Goal: Obtain resource: Download file/media

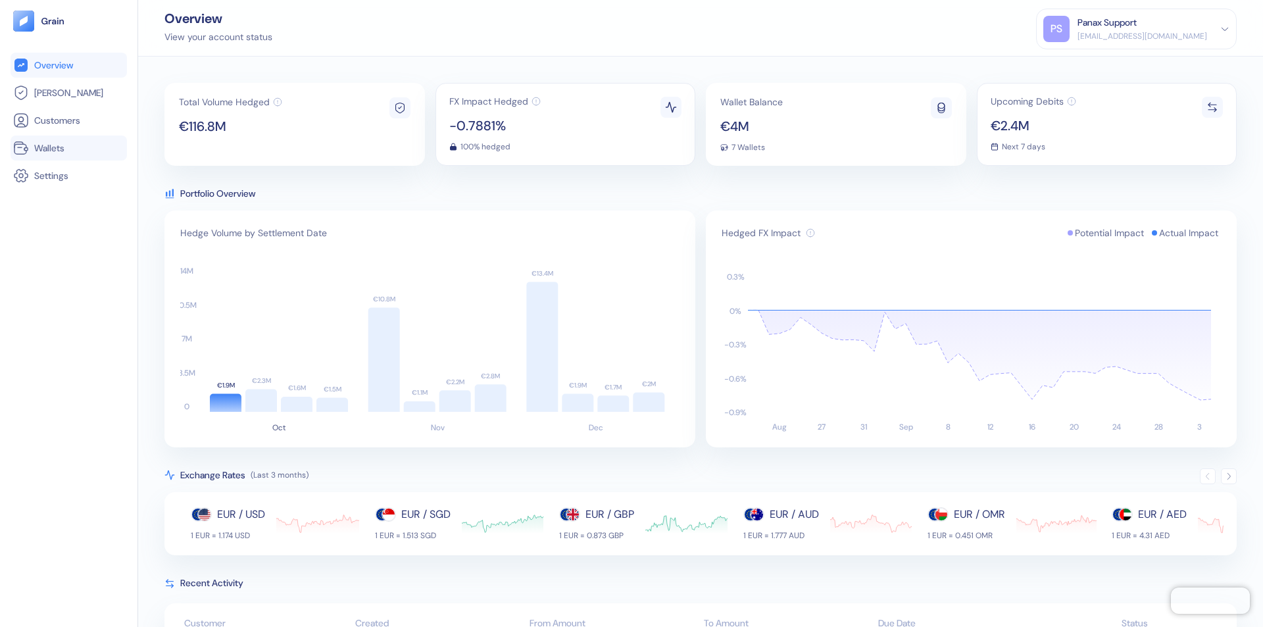
click at [68, 148] on link "Wallets" at bounding box center [68, 148] width 111 height 16
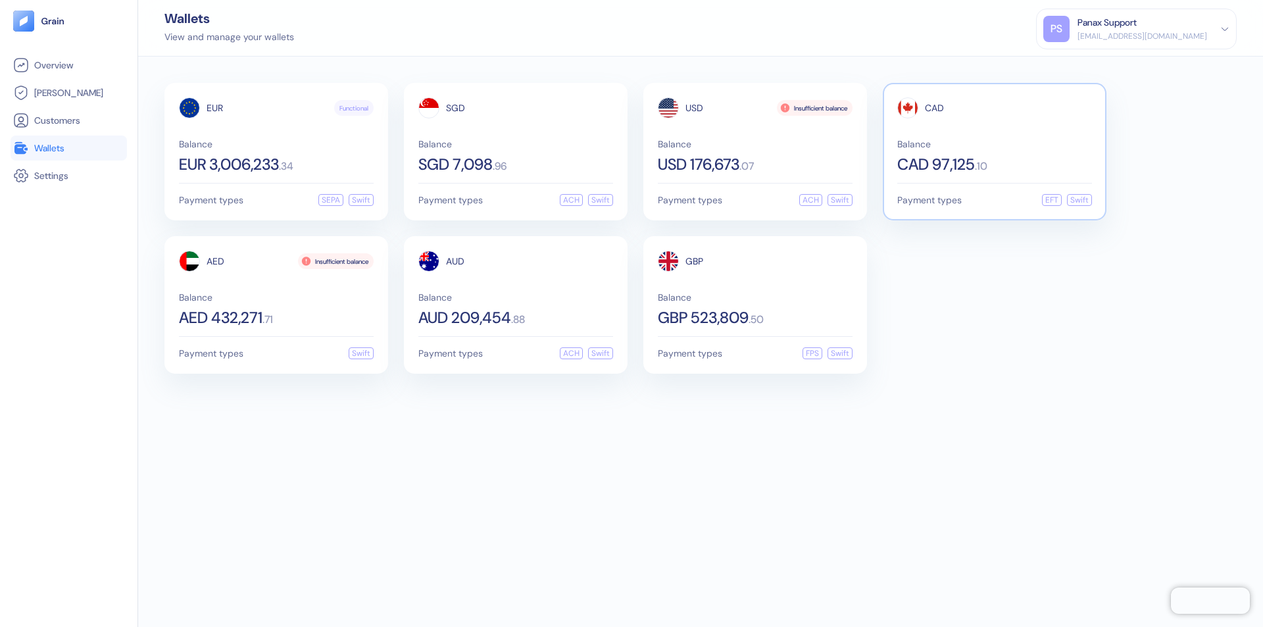
click at [934, 108] on span "CAD" at bounding box center [934, 107] width 19 height 9
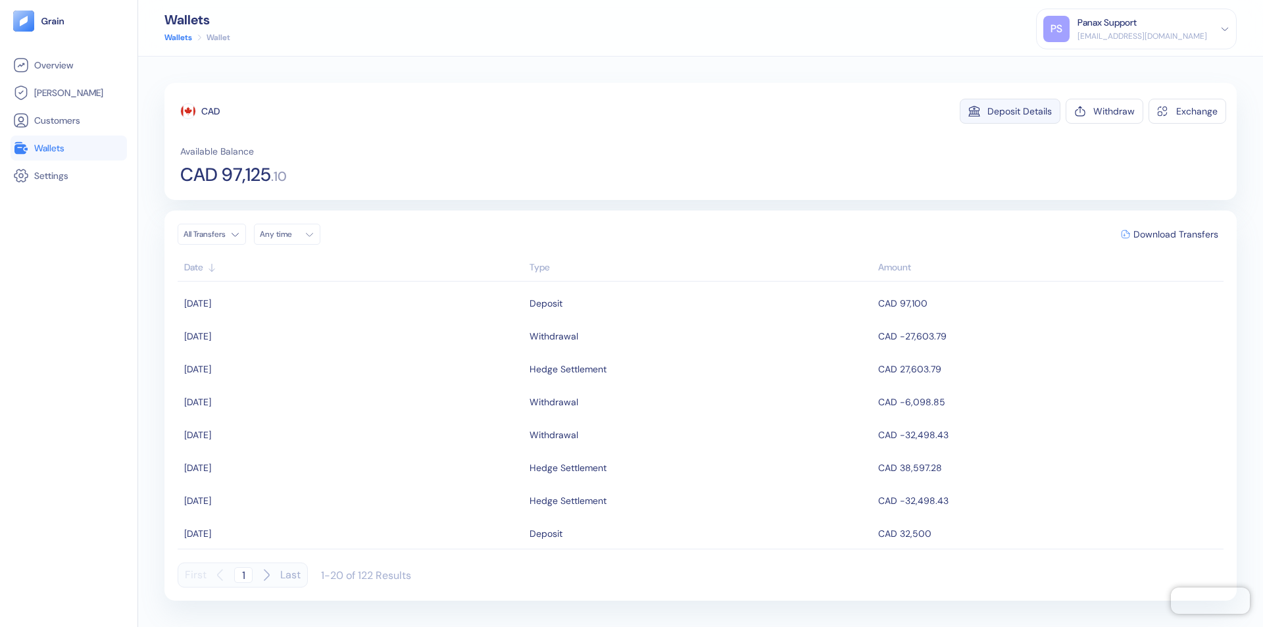
click at [1020, 111] on div "Deposit Details" at bounding box center [1019, 111] width 64 height 9
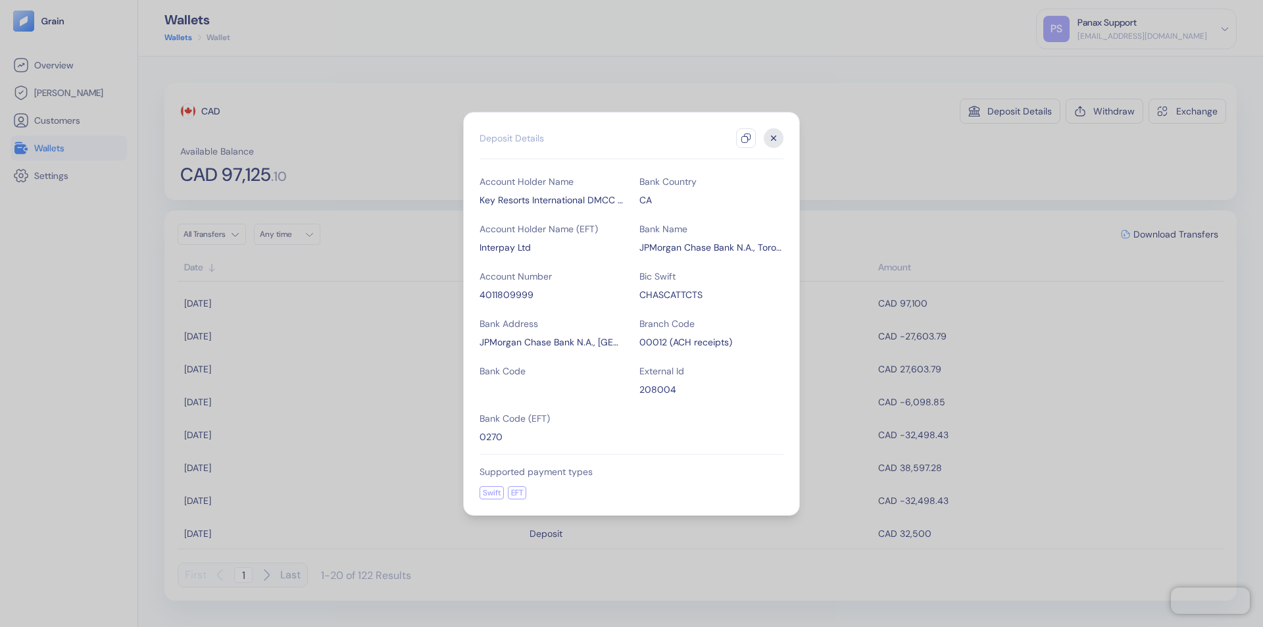
click at [746, 138] on icon "button" at bounding box center [746, 138] width 11 height 11
click at [774, 138] on icon "button" at bounding box center [774, 138] width 5 height 5
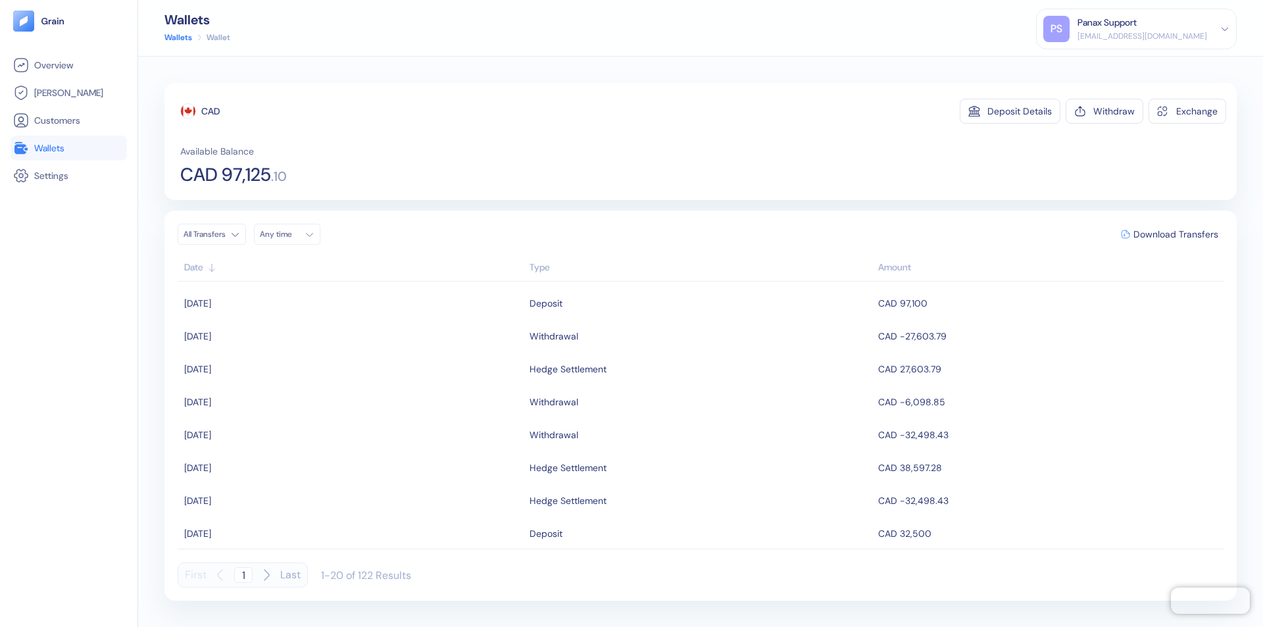
click at [291, 234] on div "Any time" at bounding box center [279, 234] width 39 height 11
click at [337, 302] on button "3" at bounding box center [337, 302] width 16 height 16
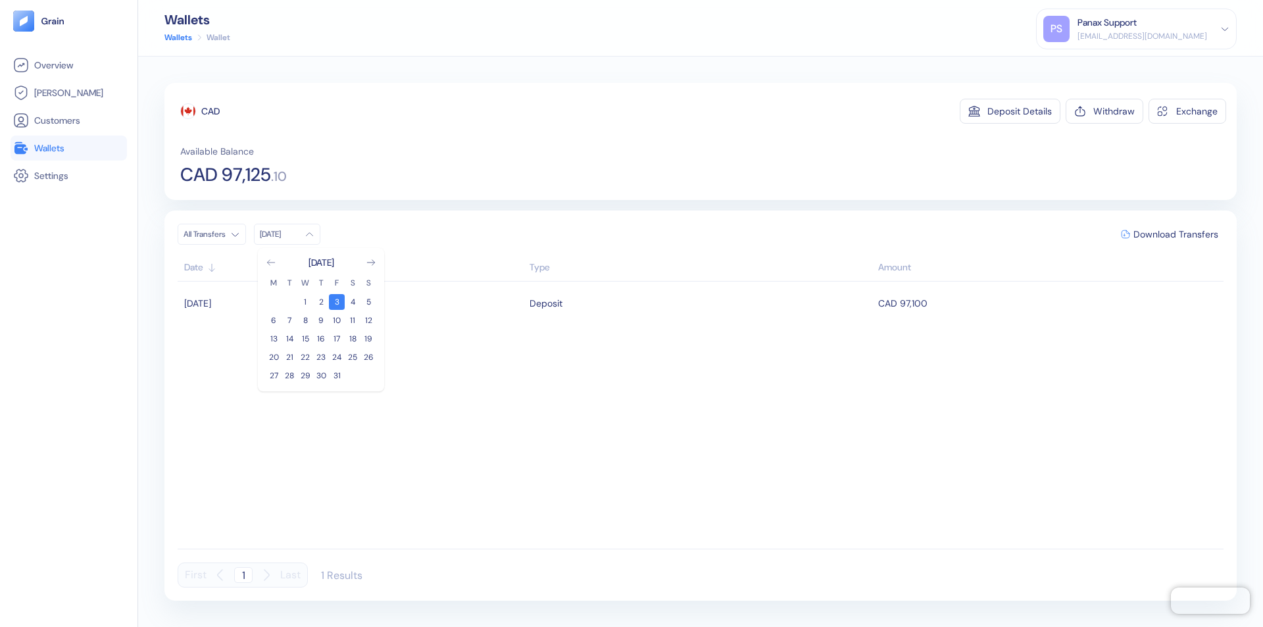
click at [271, 262] on icon "Go to previous month" at bounding box center [270, 262] width 7 height 5
click at [305, 302] on button "3" at bounding box center [305, 302] width 16 height 16
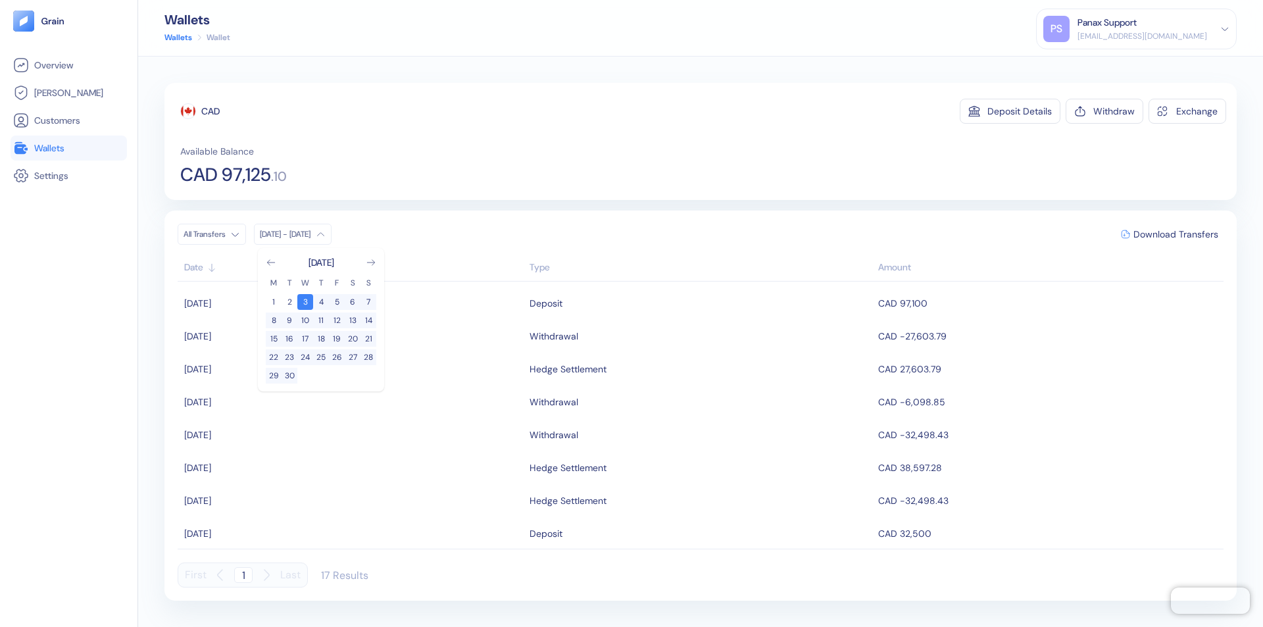
click at [211, 111] on div "CAD" at bounding box center [210, 111] width 18 height 13
click at [1176, 234] on span "Download Transfers" at bounding box center [1176, 234] width 85 height 9
click at [68, 148] on link "Wallets" at bounding box center [68, 148] width 111 height 16
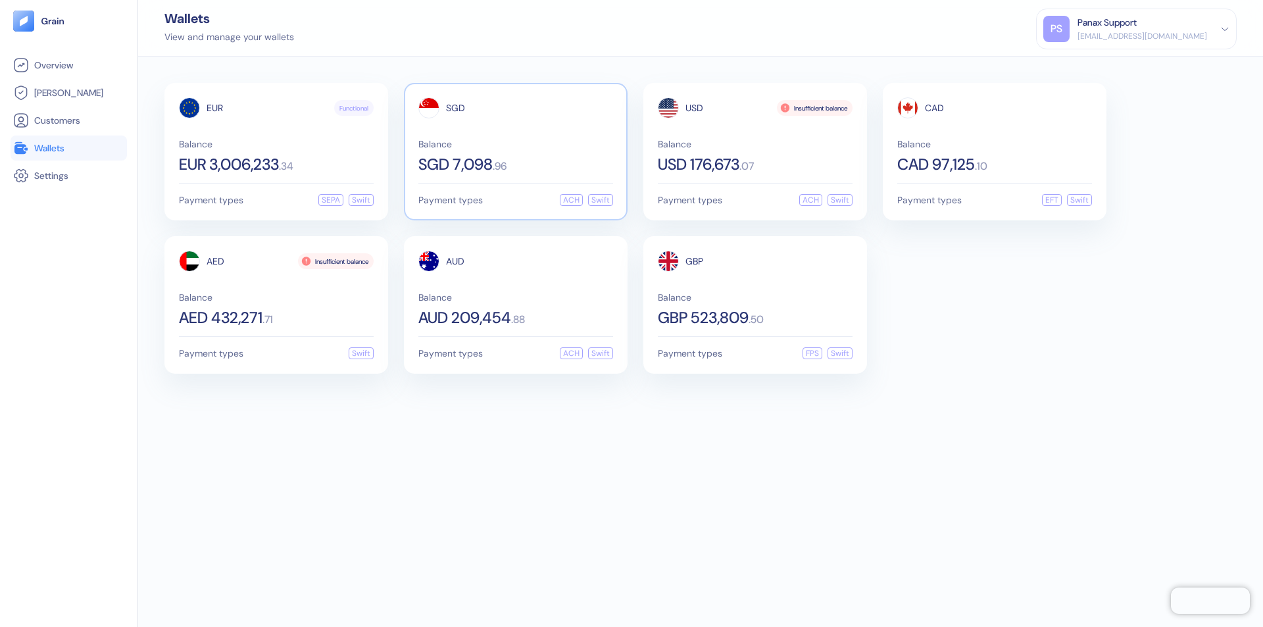
click at [455, 108] on span "SGD" at bounding box center [455, 107] width 19 height 9
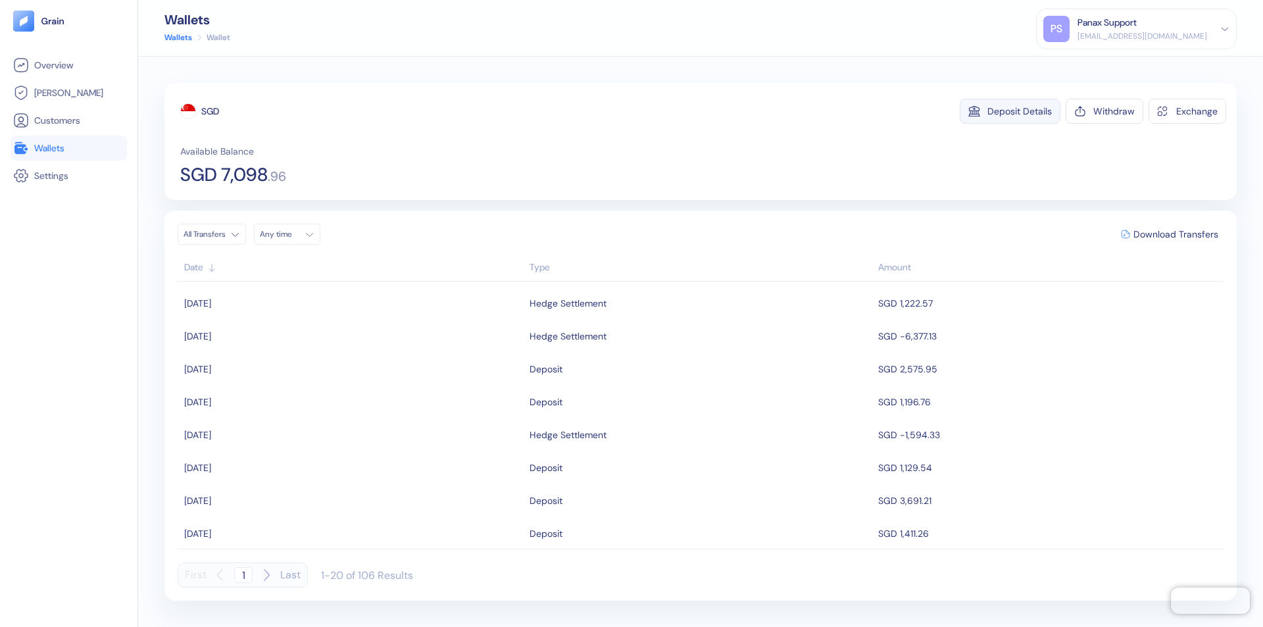
click at [1020, 111] on div "Deposit Details" at bounding box center [1019, 111] width 64 height 9
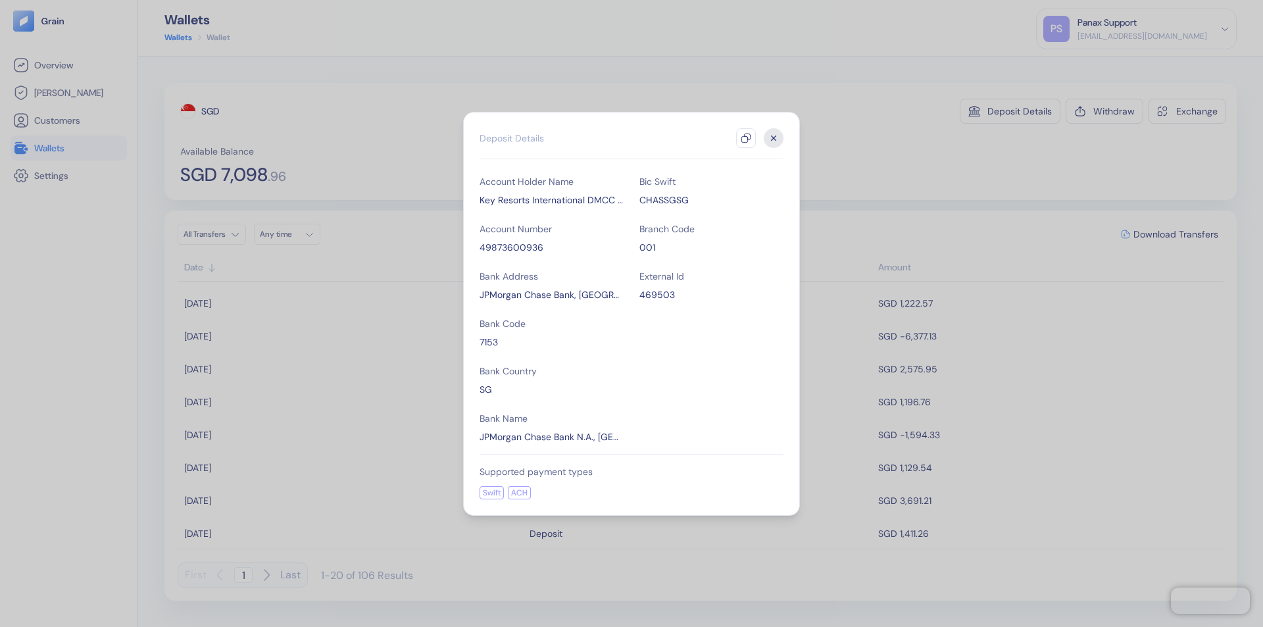
click at [746, 138] on icon "button" at bounding box center [746, 138] width 11 height 11
click at [774, 138] on icon "button" at bounding box center [774, 138] width 5 height 5
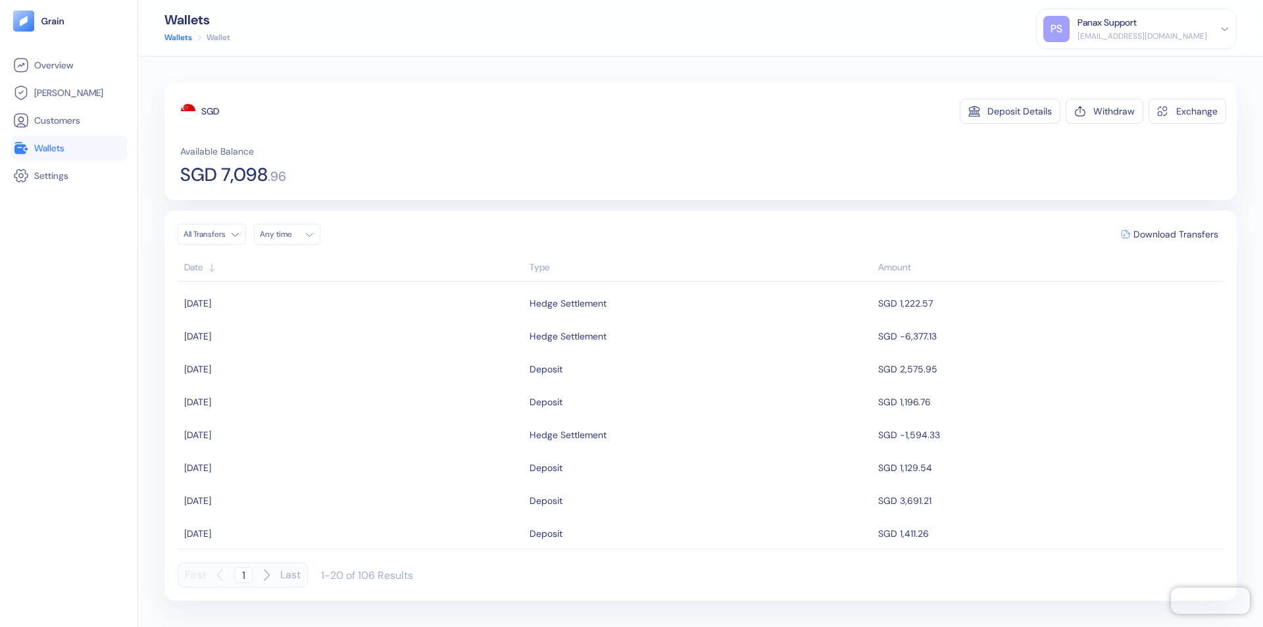
click at [291, 234] on div "Any time" at bounding box center [279, 234] width 39 height 11
click at [337, 302] on button "3" at bounding box center [337, 302] width 16 height 16
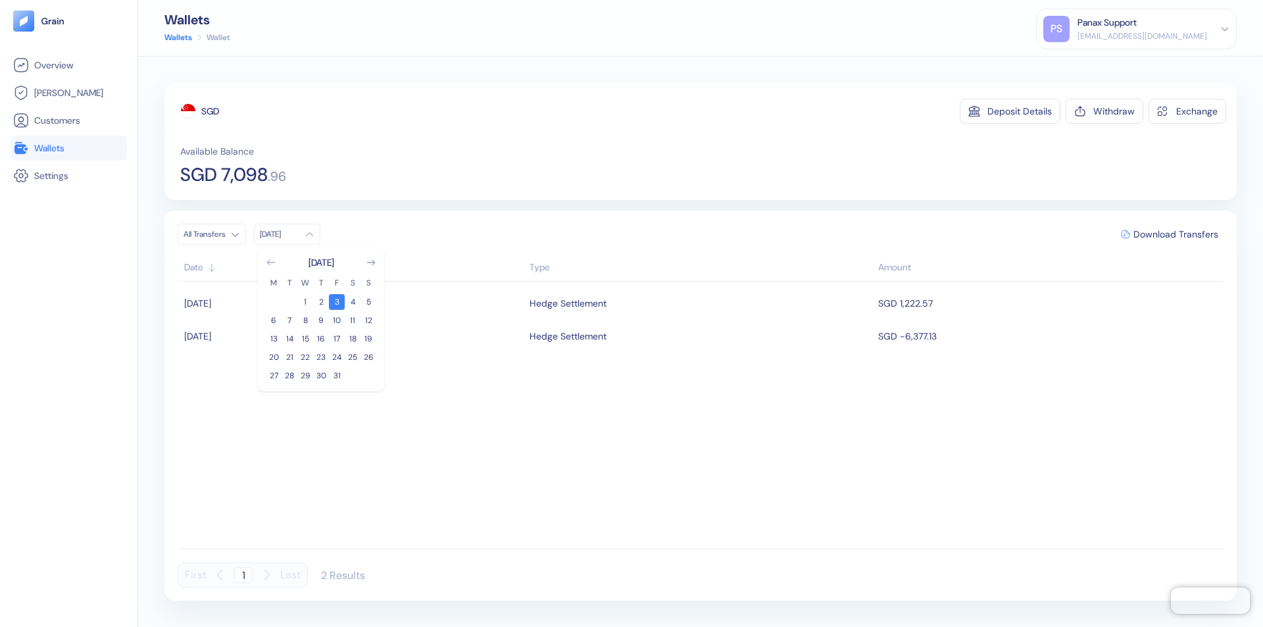
click at [271, 262] on icon "Go to previous month" at bounding box center [270, 262] width 7 height 5
click at [305, 302] on button "3" at bounding box center [305, 302] width 16 height 16
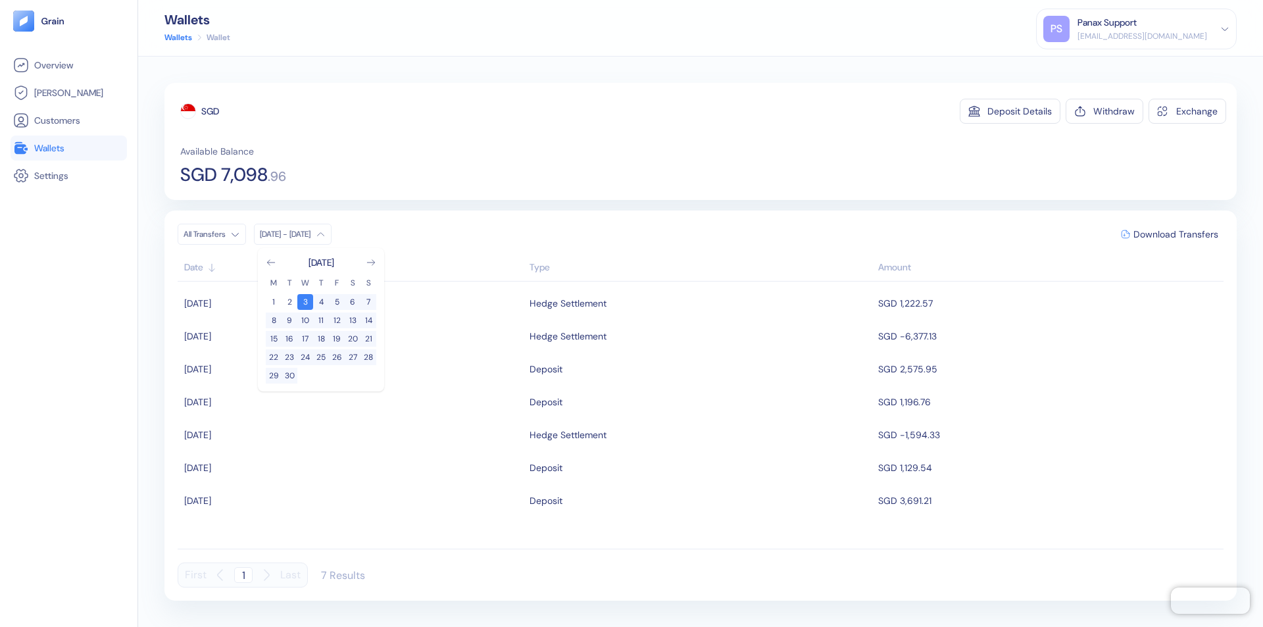
click at [211, 111] on div "SGD" at bounding box center [210, 111] width 18 height 13
click at [1176, 234] on span "Download Transfers" at bounding box center [1176, 234] width 85 height 9
click at [68, 148] on link "Wallets" at bounding box center [68, 148] width 111 height 16
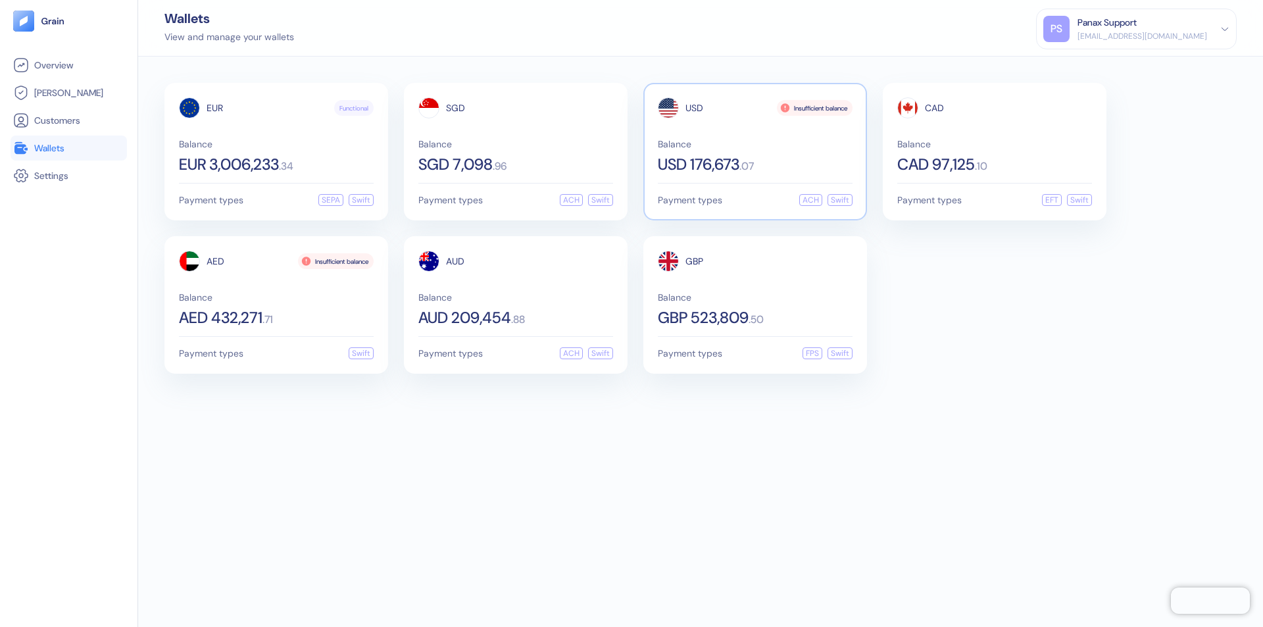
click at [694, 108] on span "USD" at bounding box center [695, 107] width 18 height 9
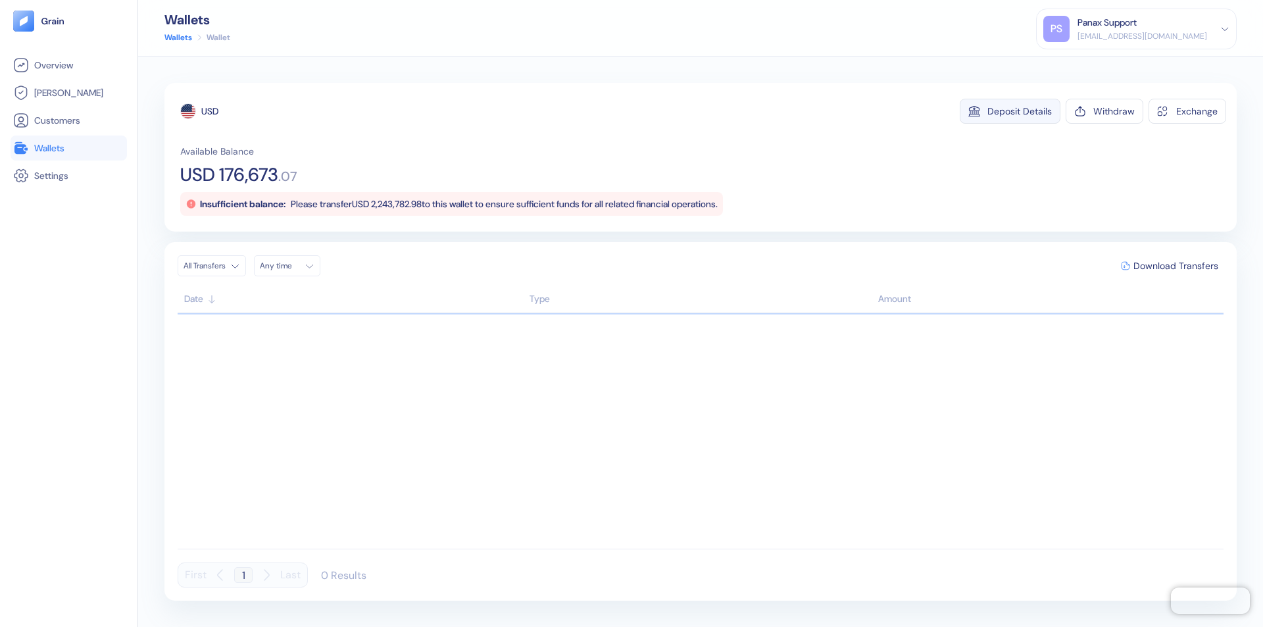
click at [1020, 111] on div "Deposit Details" at bounding box center [1019, 111] width 64 height 9
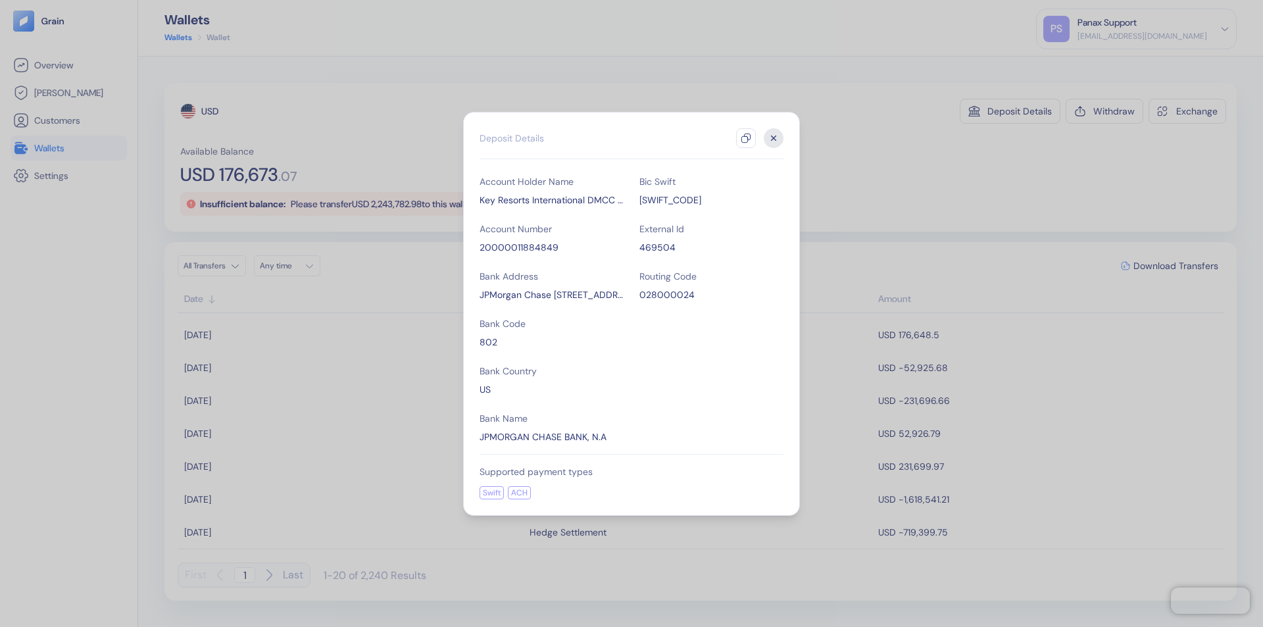
click at [746, 138] on icon "button" at bounding box center [746, 138] width 11 height 11
click at [774, 138] on icon "button" at bounding box center [774, 138] width 5 height 5
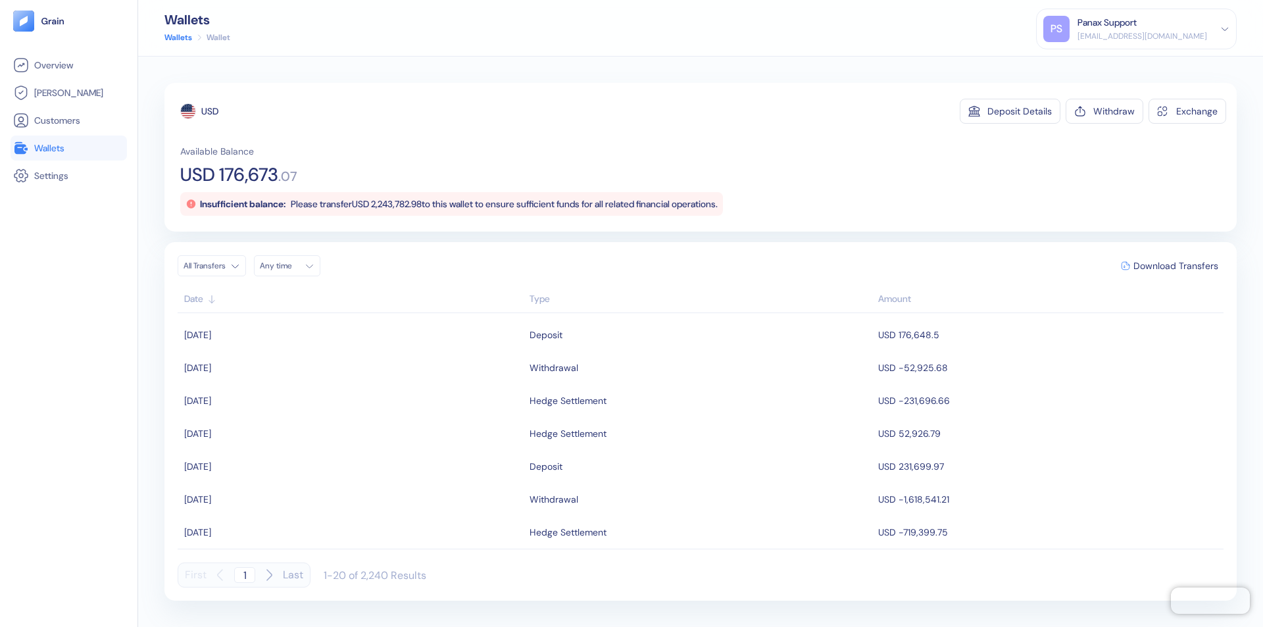
click at [291, 266] on div "Any time" at bounding box center [279, 266] width 39 height 11
click at [337, 334] on button "3" at bounding box center [337, 334] width 16 height 16
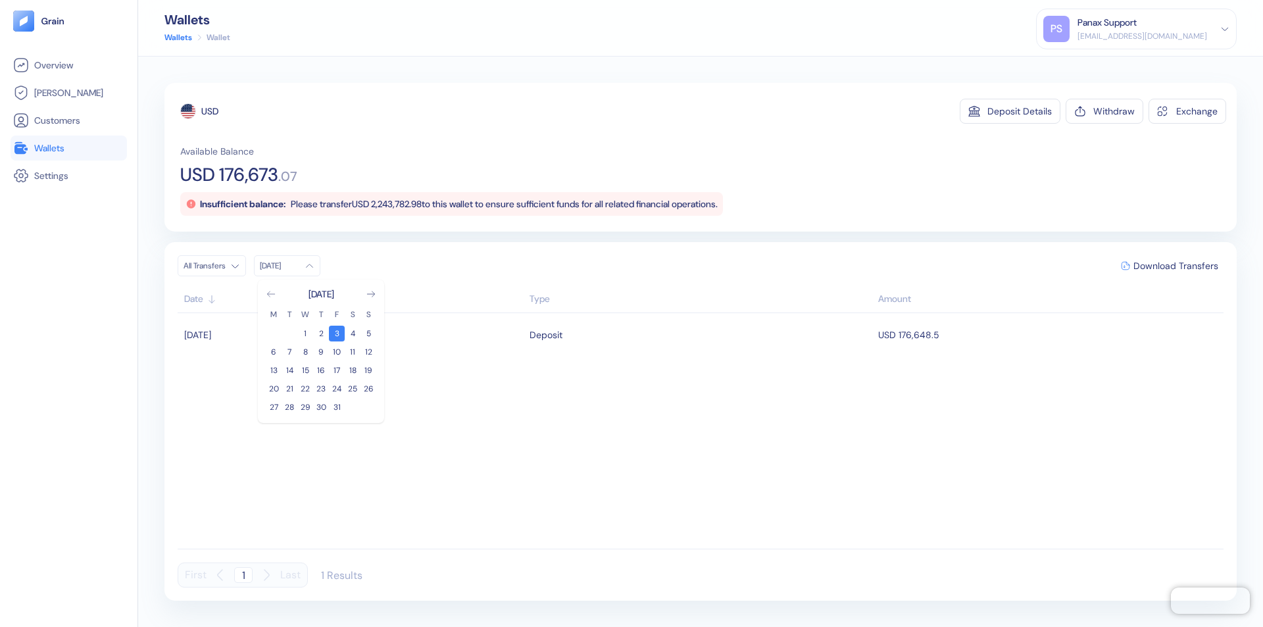
click at [271, 294] on icon "Go to previous month" at bounding box center [270, 293] width 7 height 5
click at [305, 334] on button "3" at bounding box center [305, 334] width 16 height 16
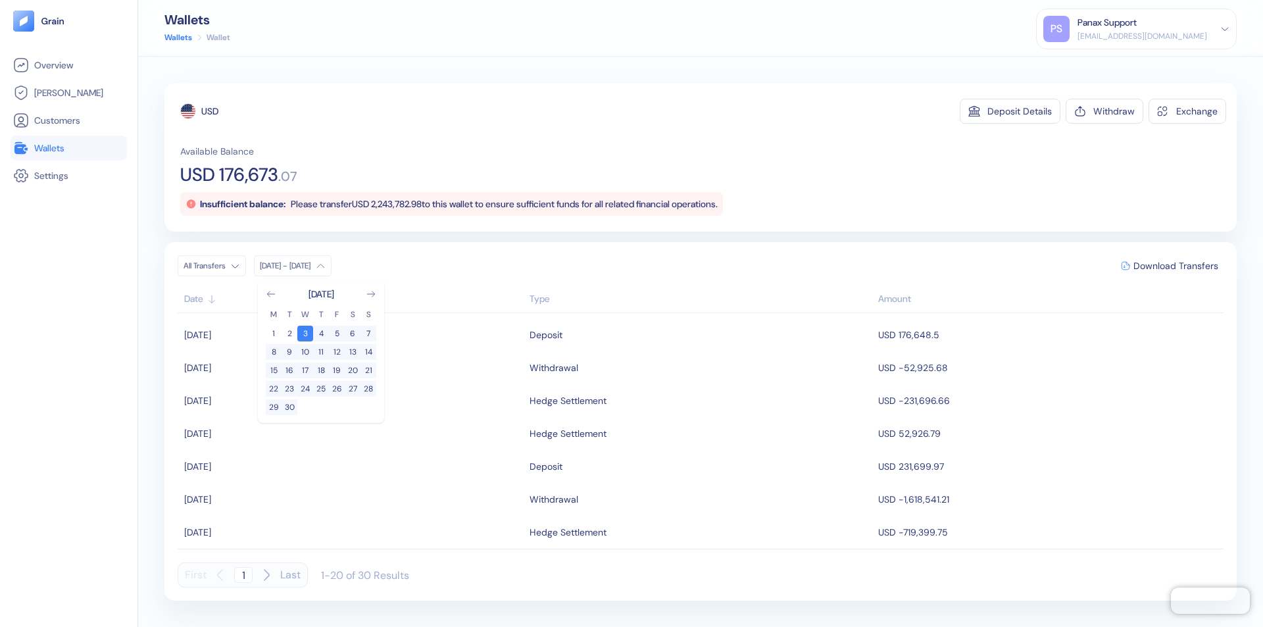
click at [210, 111] on div "USD" at bounding box center [209, 111] width 17 height 13
click at [1176, 266] on span "Download Transfers" at bounding box center [1176, 265] width 85 height 9
click at [68, 148] on link "Wallets" at bounding box center [68, 148] width 111 height 16
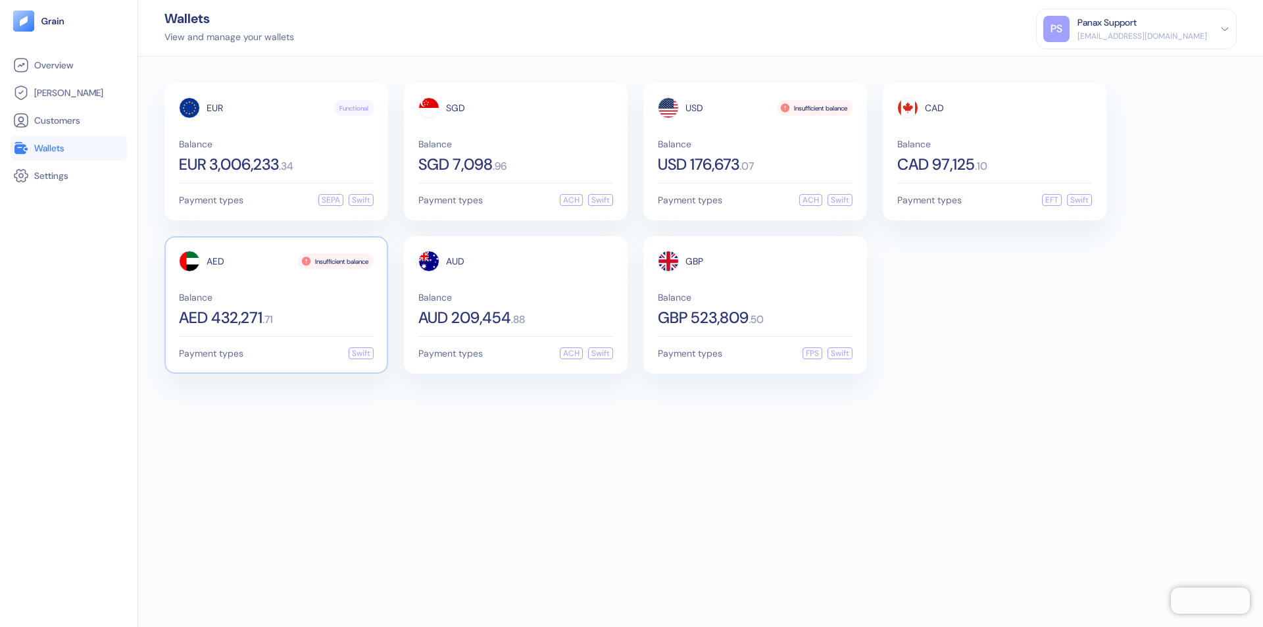
click at [215, 261] on span "AED" at bounding box center [216, 261] width 18 height 9
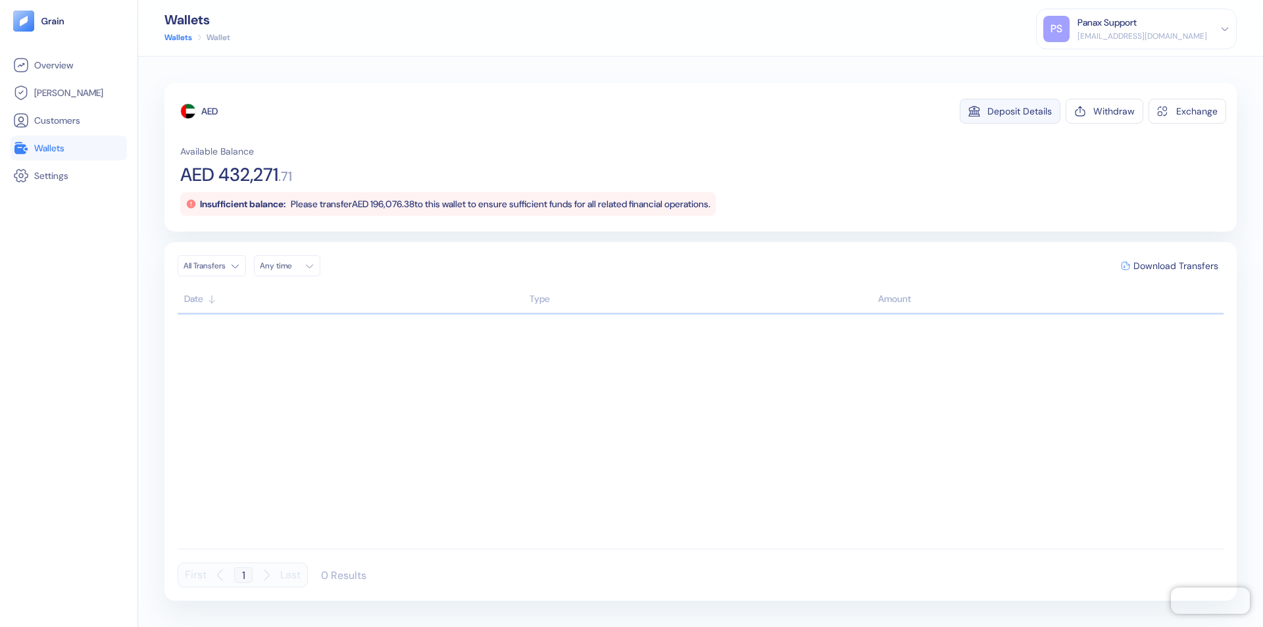
click at [1020, 111] on div "Deposit Details" at bounding box center [1019, 111] width 64 height 9
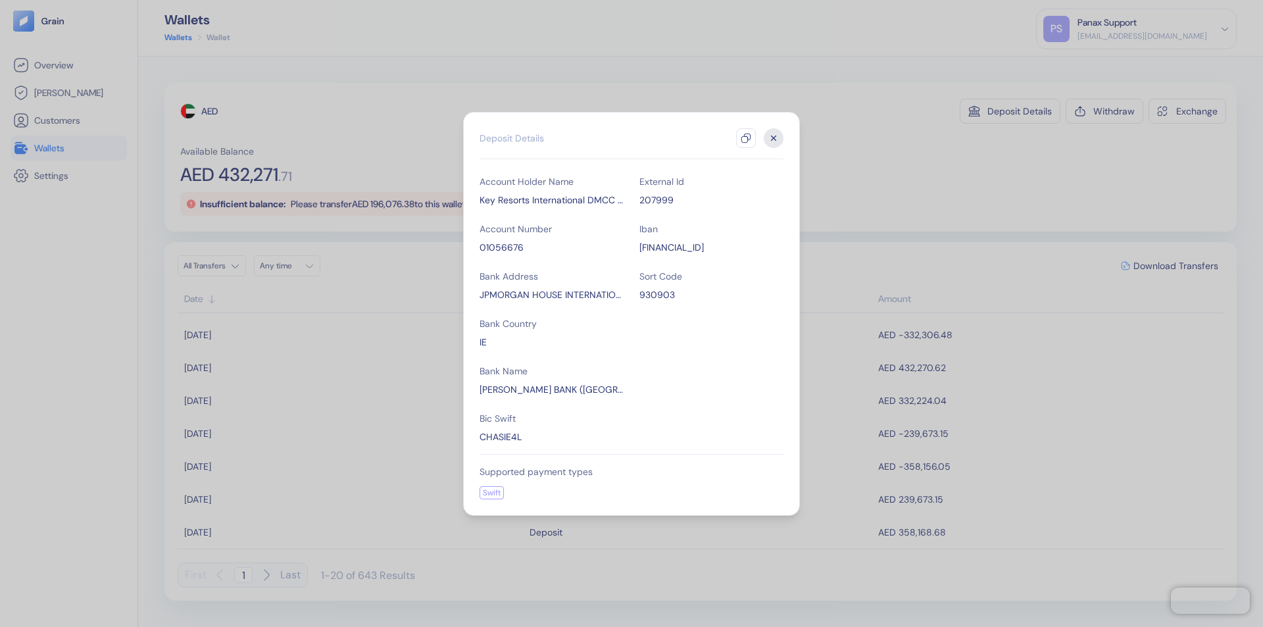
click at [746, 138] on icon "button" at bounding box center [746, 138] width 11 height 11
click at [774, 138] on icon "button" at bounding box center [774, 138] width 5 height 5
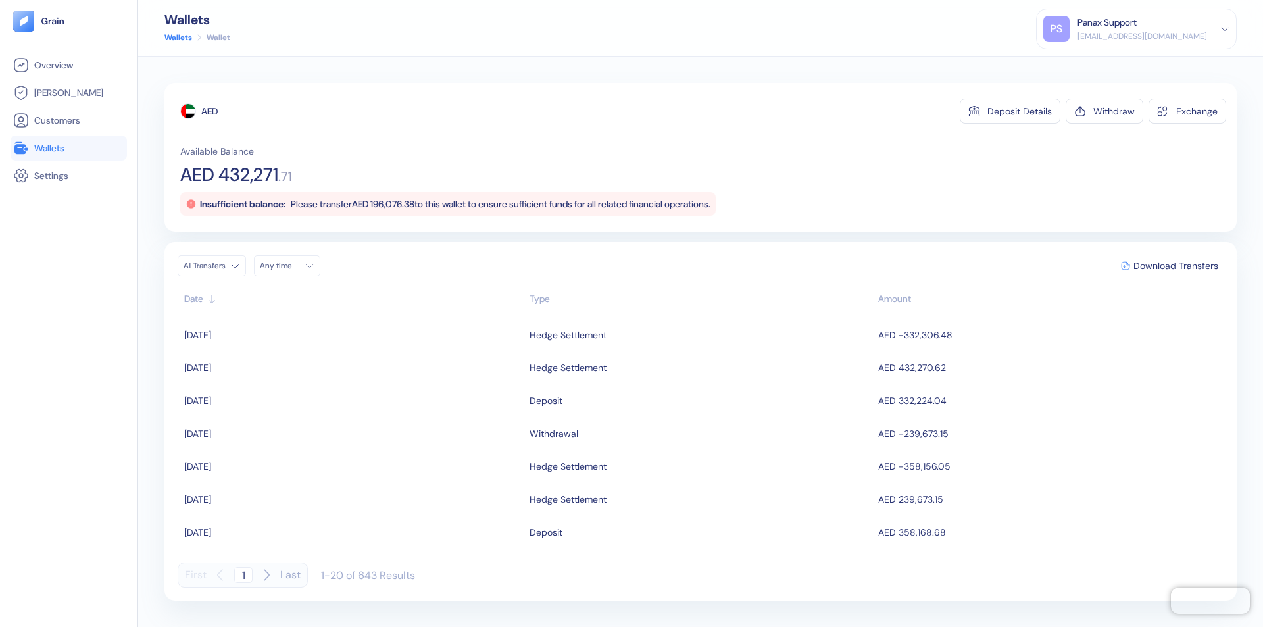
click at [291, 266] on div "Any time" at bounding box center [279, 266] width 39 height 11
click at [337, 334] on button "3" at bounding box center [337, 334] width 16 height 16
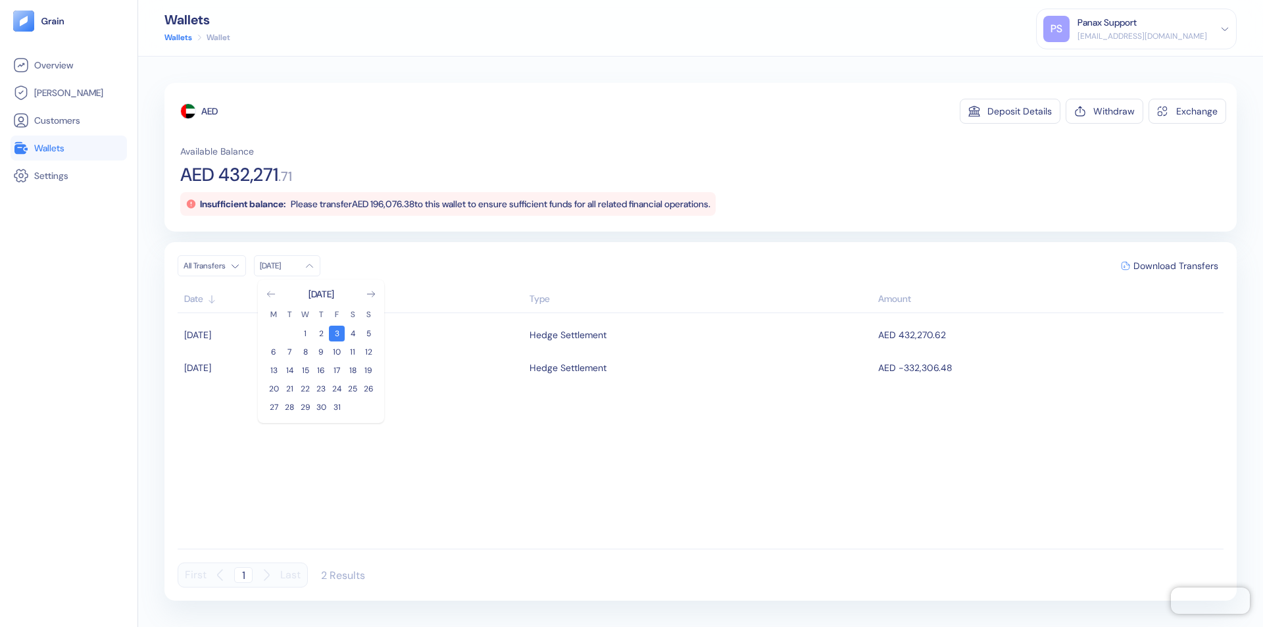
click at [271, 294] on icon "Go to previous month" at bounding box center [270, 293] width 7 height 5
click at [305, 334] on button "3" at bounding box center [305, 334] width 16 height 16
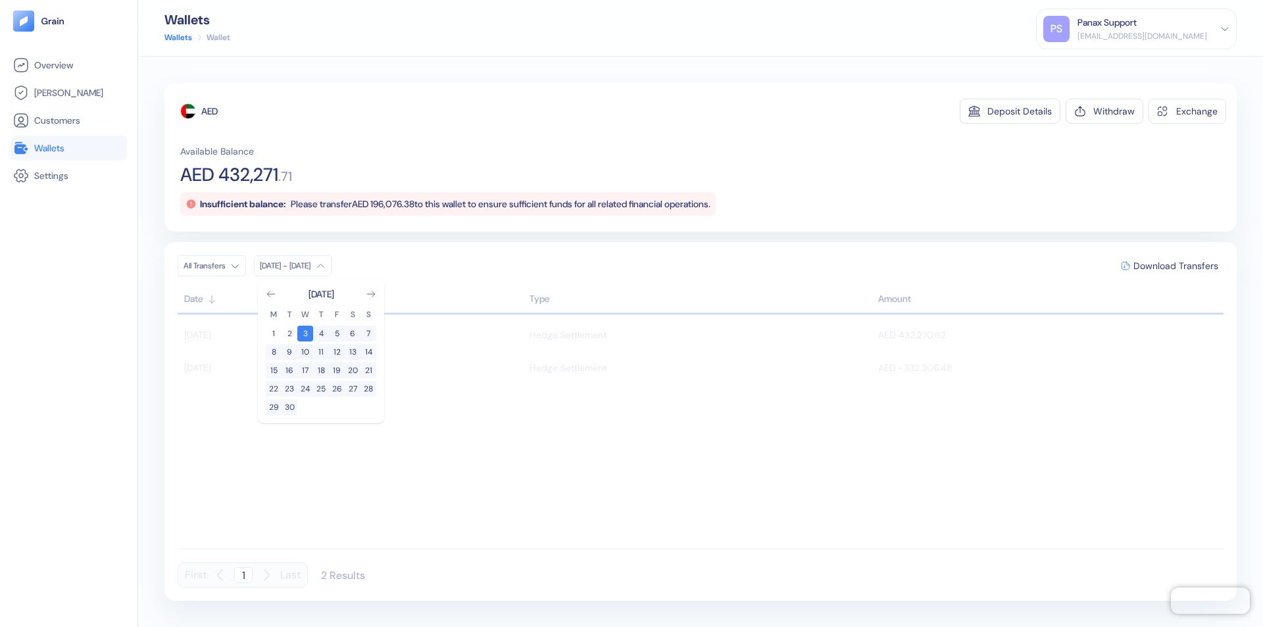
click at [210, 111] on div "AED" at bounding box center [209, 111] width 16 height 13
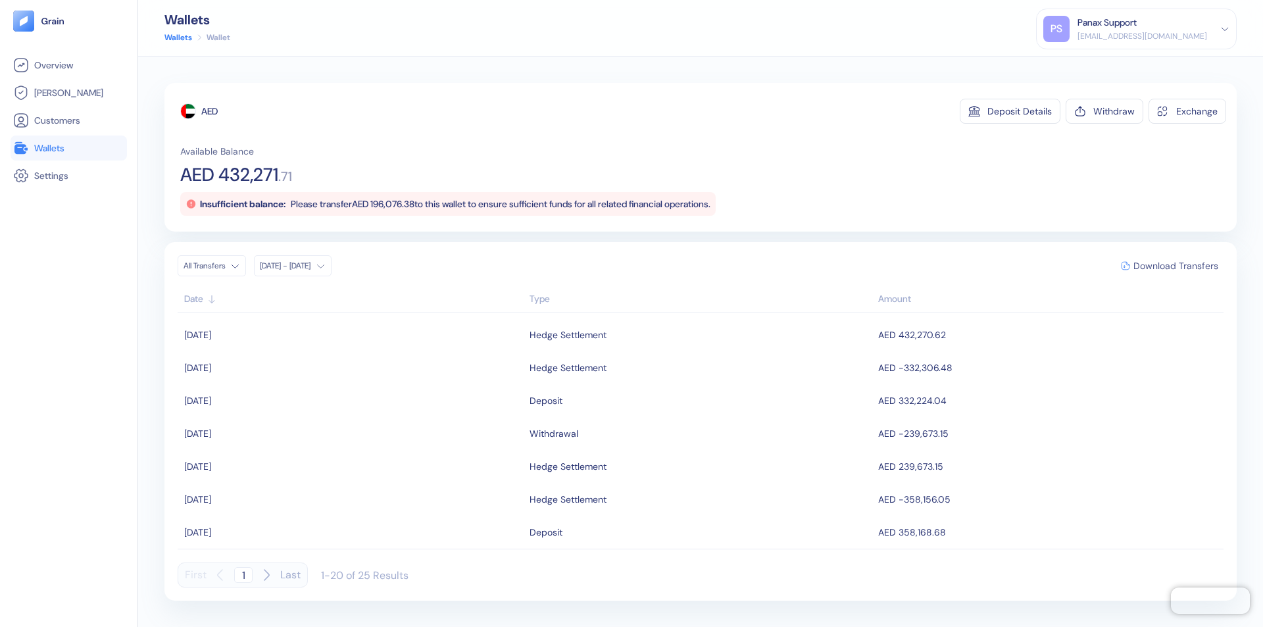
click at [1176, 266] on span "Download Transfers" at bounding box center [1176, 265] width 85 height 9
click at [68, 148] on link "Wallets" at bounding box center [68, 148] width 111 height 16
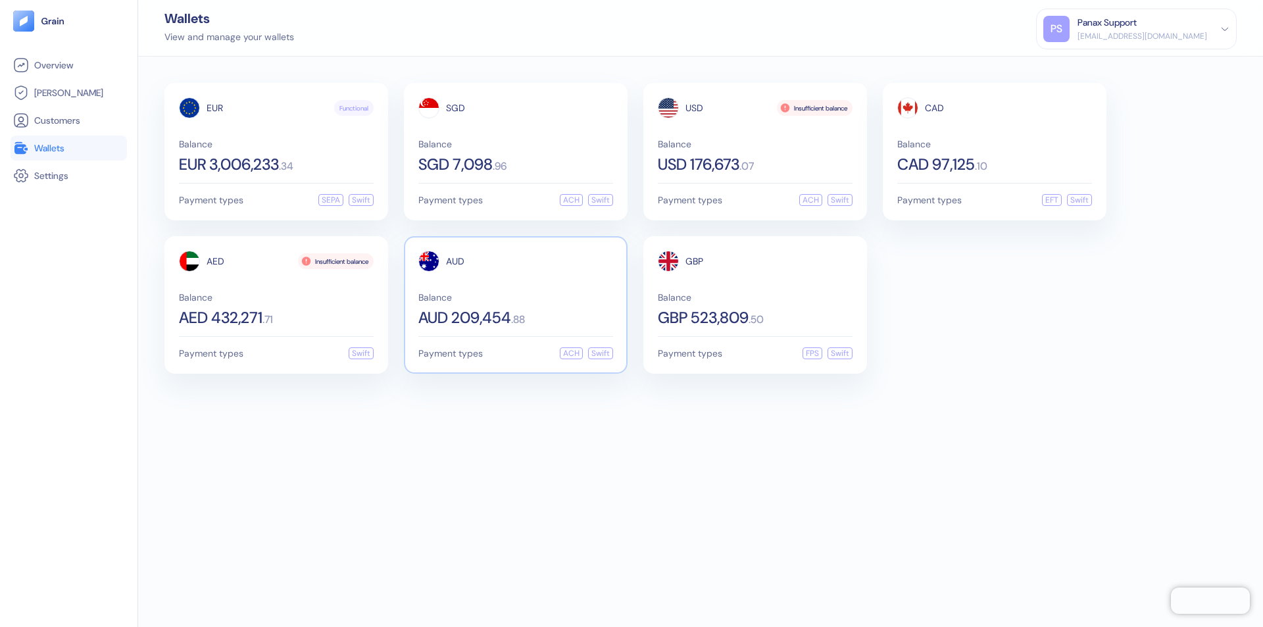
click at [455, 261] on span "AUD" at bounding box center [455, 261] width 18 height 9
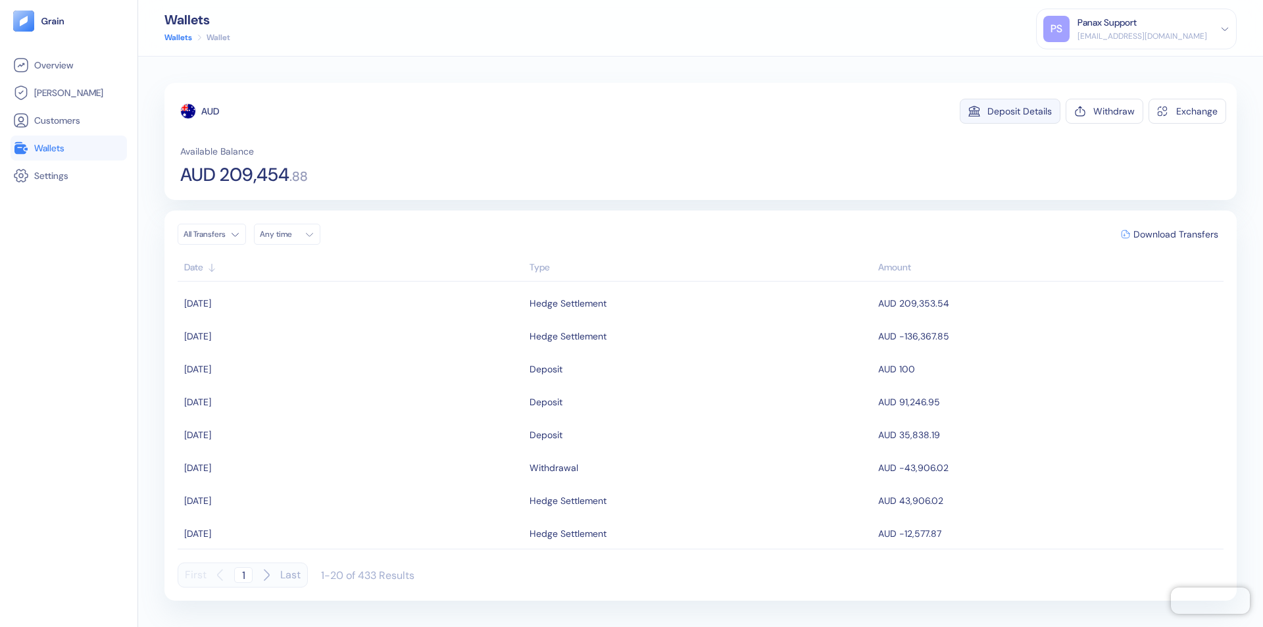
click at [1020, 111] on div "Deposit Details" at bounding box center [1019, 111] width 64 height 9
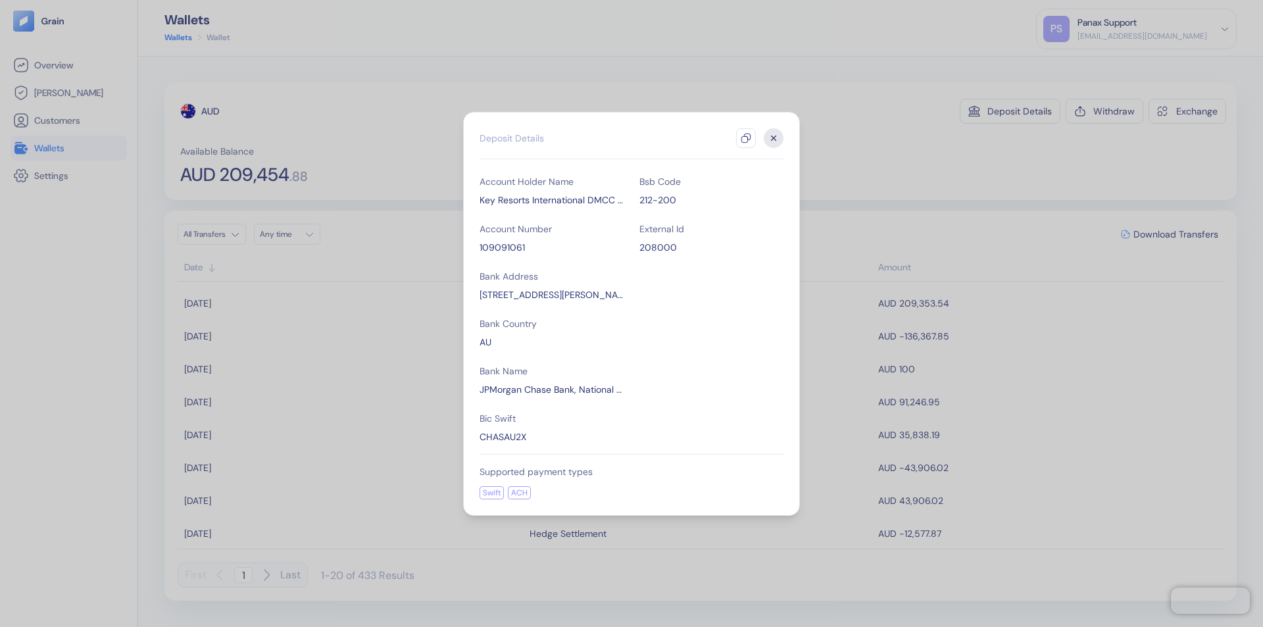
click at [746, 138] on icon "button" at bounding box center [746, 138] width 11 height 11
click at [774, 138] on icon "button" at bounding box center [774, 138] width 5 height 5
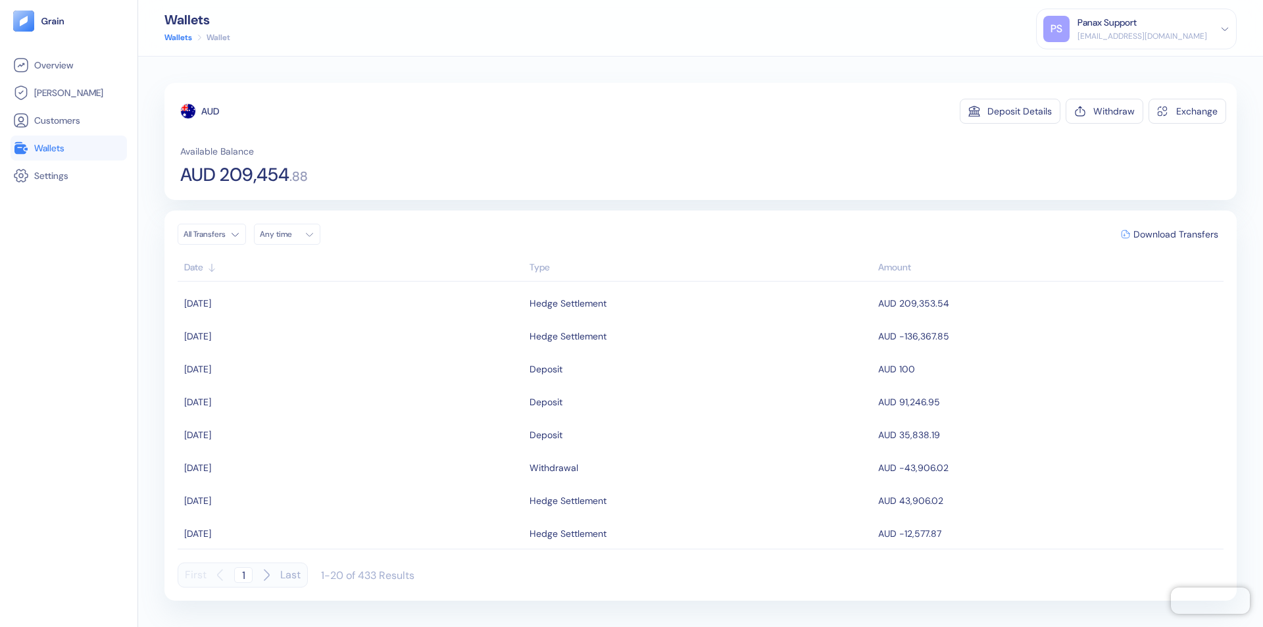
click at [291, 234] on div "Any time" at bounding box center [279, 234] width 39 height 11
click at [337, 302] on button "3" at bounding box center [337, 302] width 16 height 16
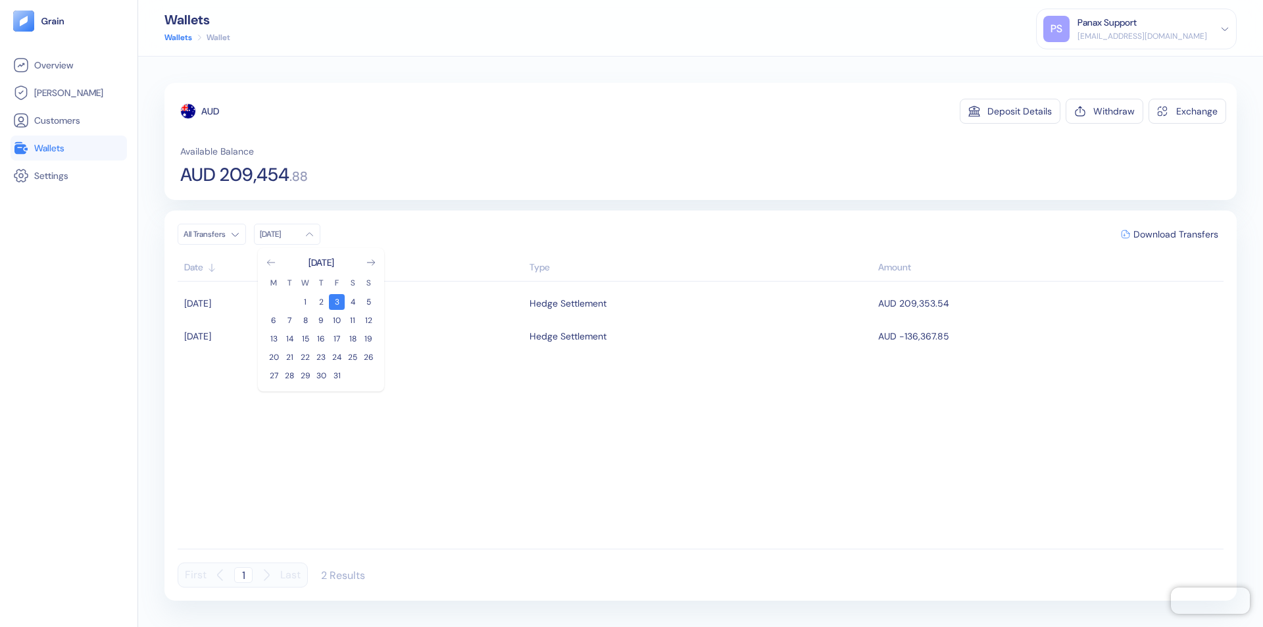
click at [271, 262] on icon "Go to previous month" at bounding box center [270, 262] width 7 height 5
click at [305, 302] on button "3" at bounding box center [305, 302] width 16 height 16
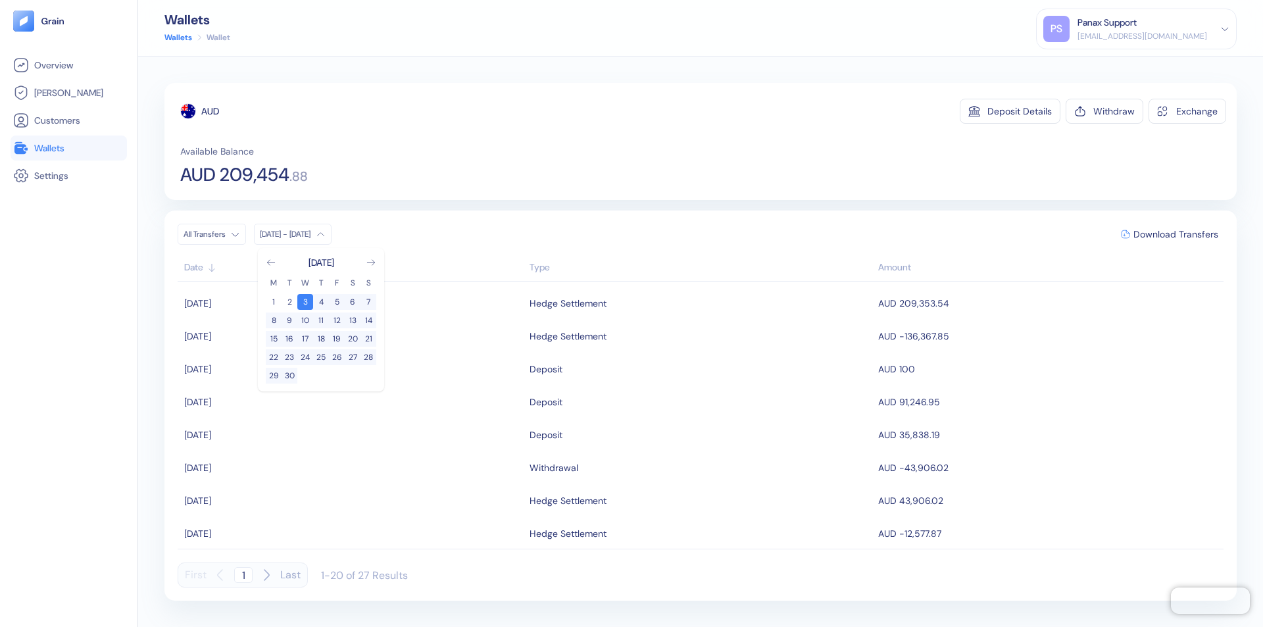
click at [211, 111] on div "AUD" at bounding box center [210, 111] width 18 height 13
click at [1176, 234] on span "Download Transfers" at bounding box center [1176, 234] width 85 height 9
click at [68, 148] on link "Wallets" at bounding box center [68, 148] width 111 height 16
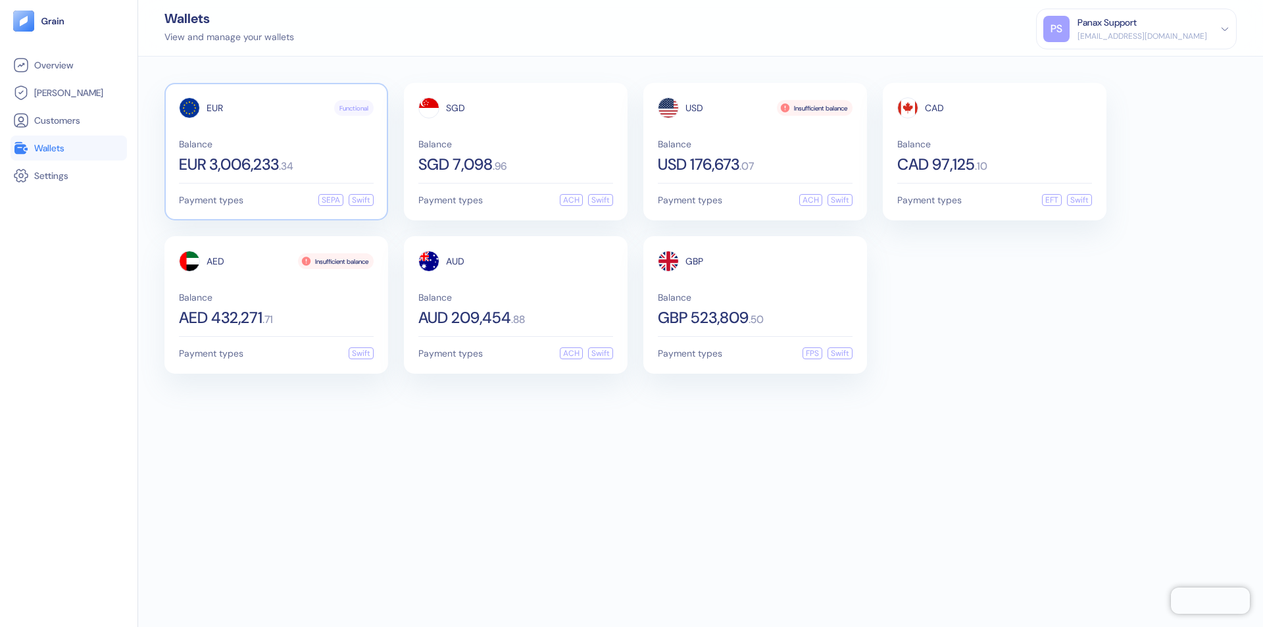
click at [214, 108] on span "EUR" at bounding box center [215, 107] width 16 height 9
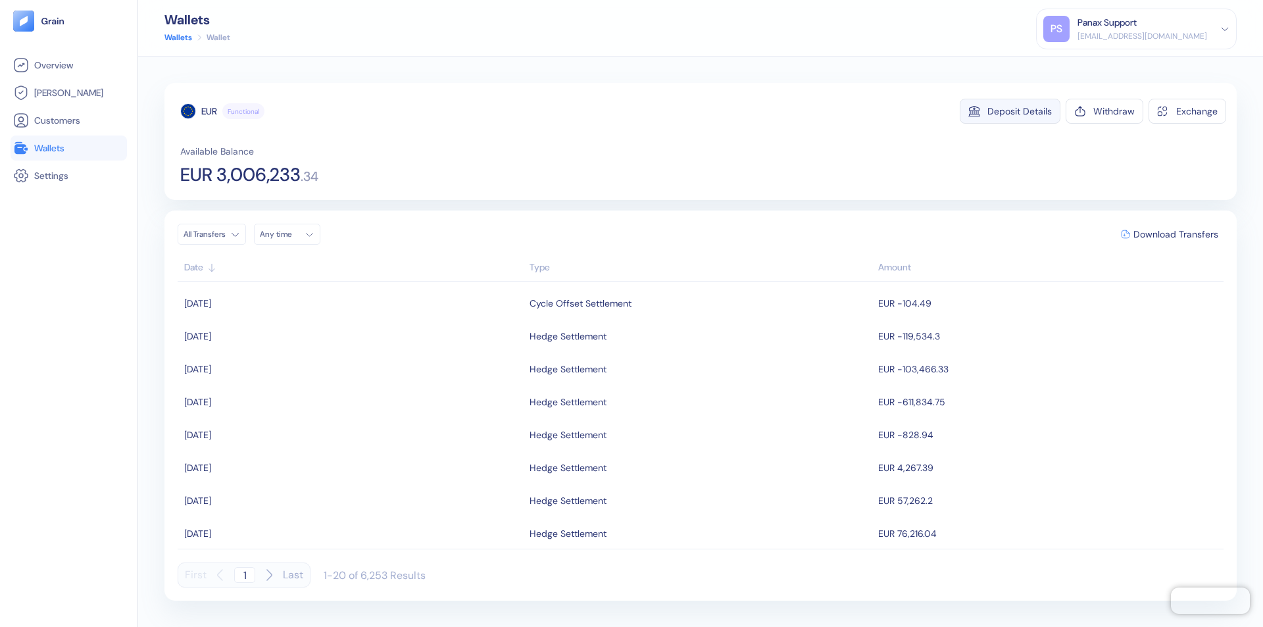
click at [1020, 111] on div "Deposit Details" at bounding box center [1019, 111] width 64 height 9
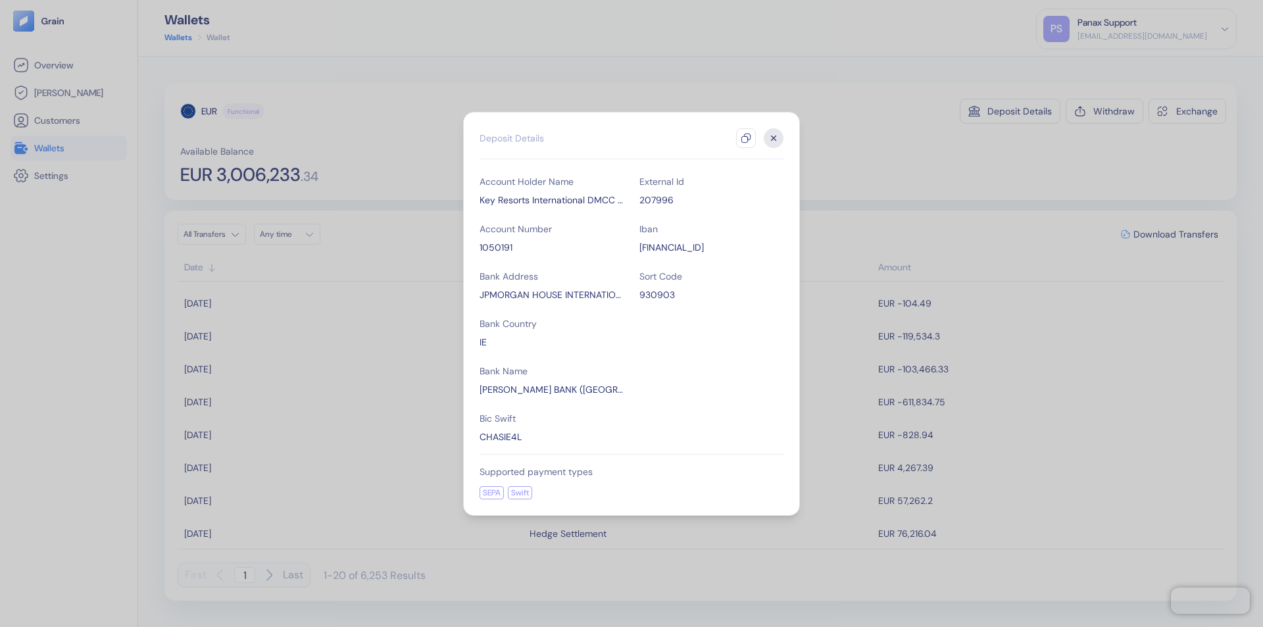
click at [746, 138] on icon "button" at bounding box center [746, 138] width 11 height 11
click at [774, 138] on icon "button" at bounding box center [774, 138] width 5 height 5
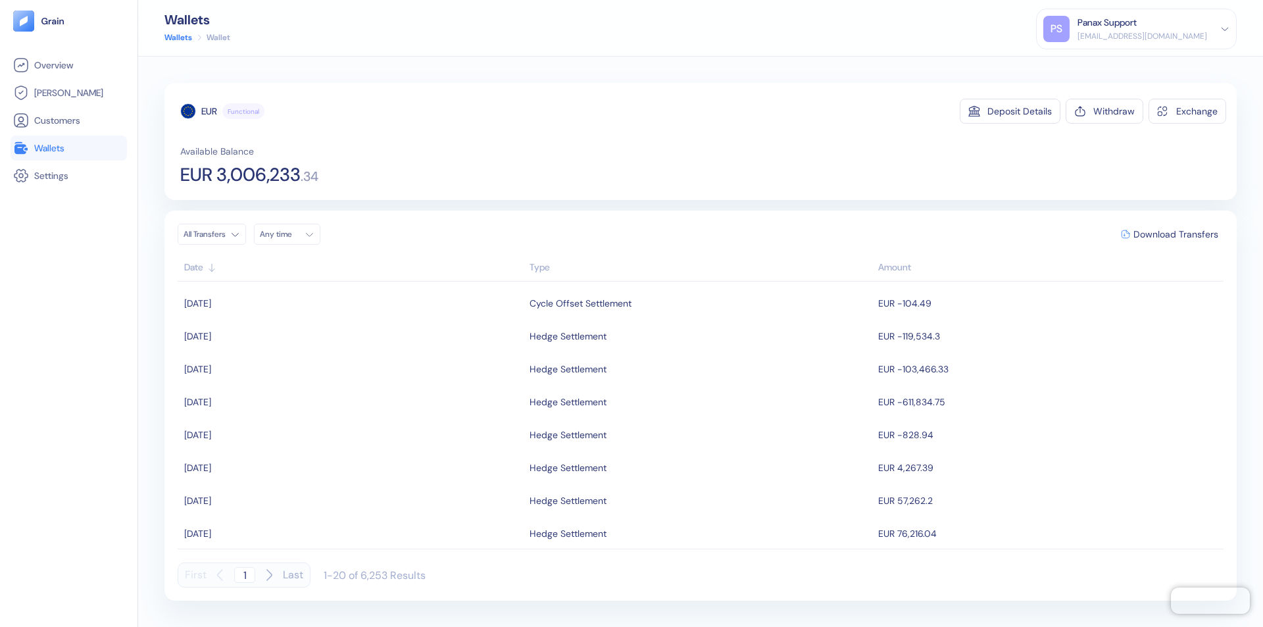
click at [291, 234] on div "Any time" at bounding box center [279, 234] width 39 height 11
click at [337, 302] on button "3" at bounding box center [337, 302] width 16 height 16
click at [271, 262] on icon "Go to previous month" at bounding box center [270, 262] width 7 height 5
click at [305, 302] on button "3" at bounding box center [305, 302] width 16 height 16
click at [209, 111] on div "EUR" at bounding box center [209, 111] width 16 height 13
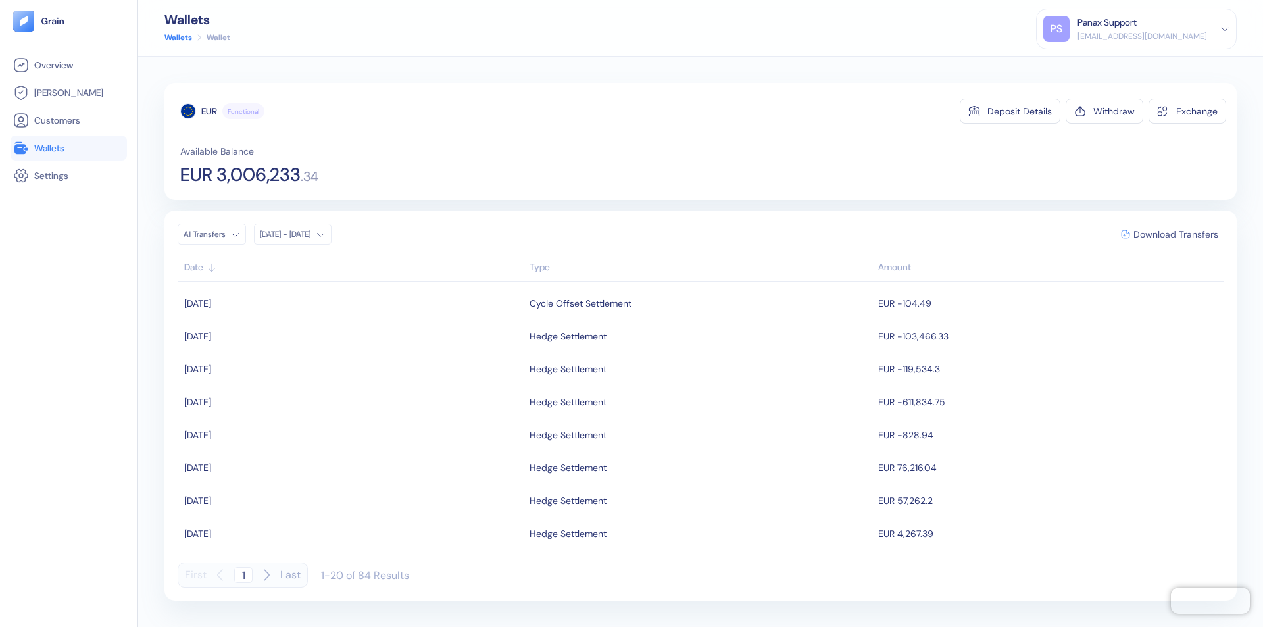
click at [1176, 234] on span "Download Transfers" at bounding box center [1176, 234] width 85 height 9
click at [68, 148] on link "Wallets" at bounding box center [68, 148] width 111 height 16
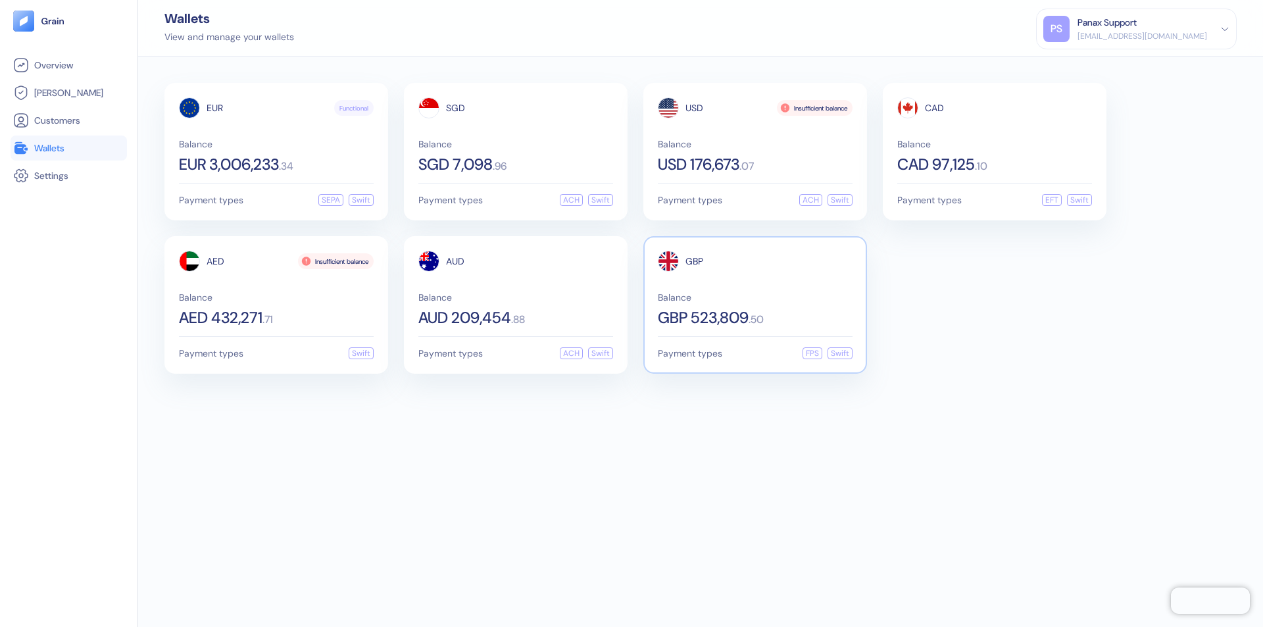
click at [694, 261] on span "GBP" at bounding box center [695, 261] width 18 height 9
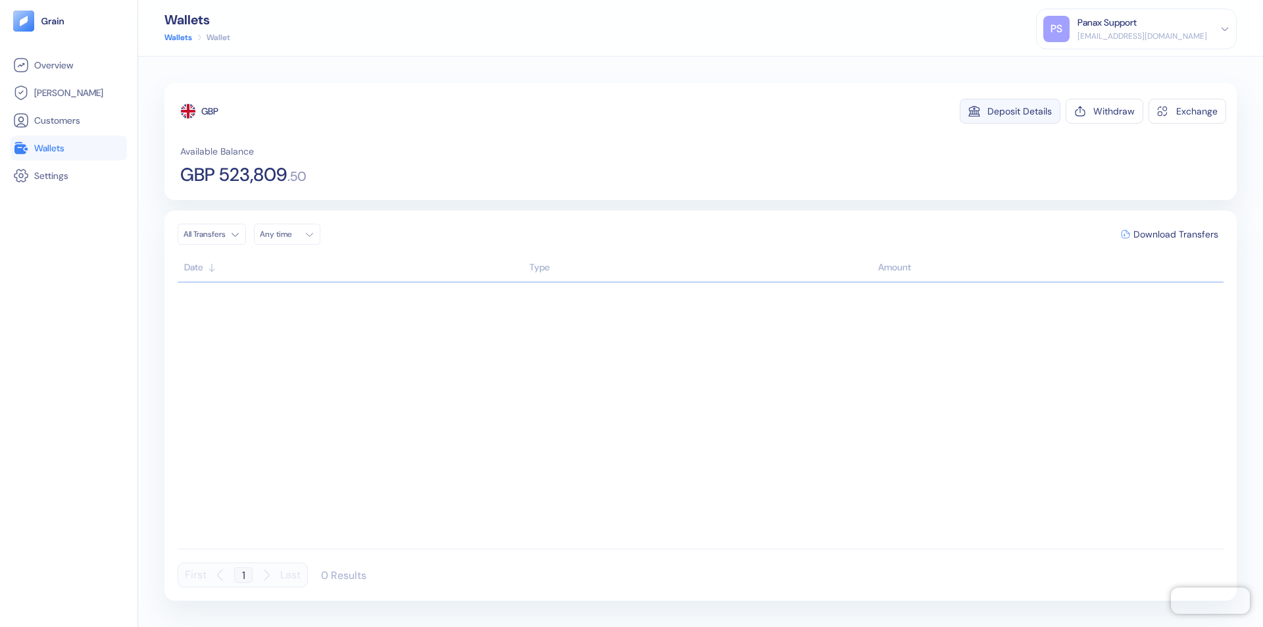
click at [1020, 111] on div "Deposit Details" at bounding box center [1019, 111] width 64 height 9
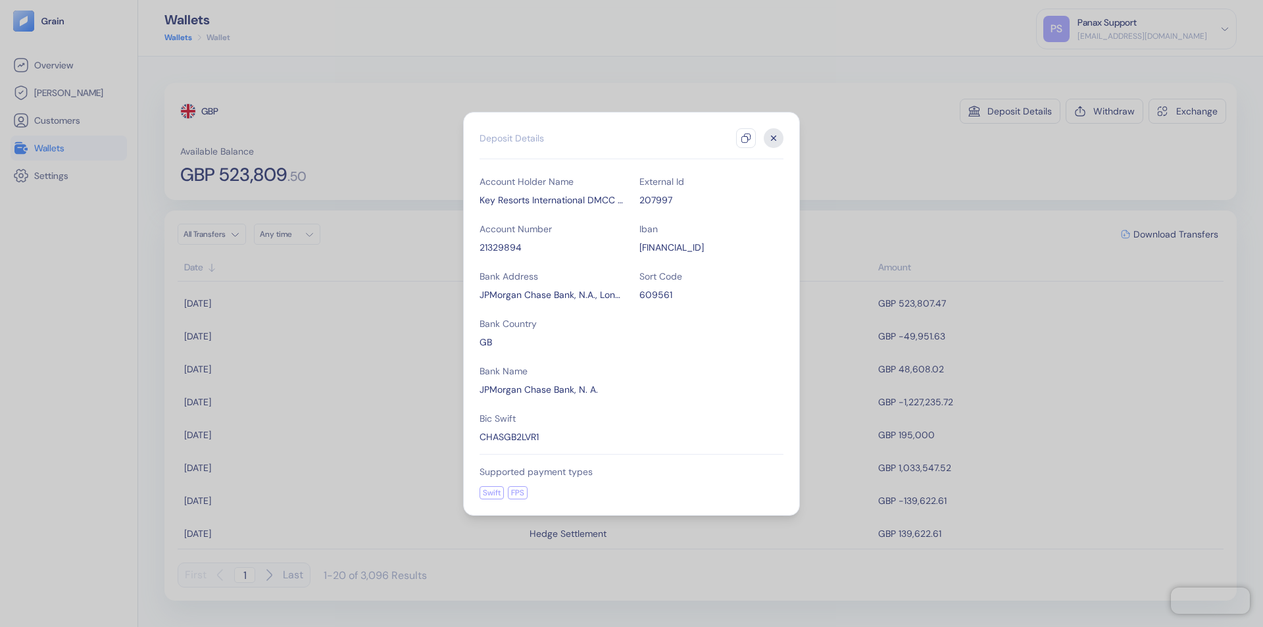
click at [746, 138] on icon "button" at bounding box center [746, 138] width 11 height 11
click at [774, 138] on icon "button" at bounding box center [774, 138] width 5 height 5
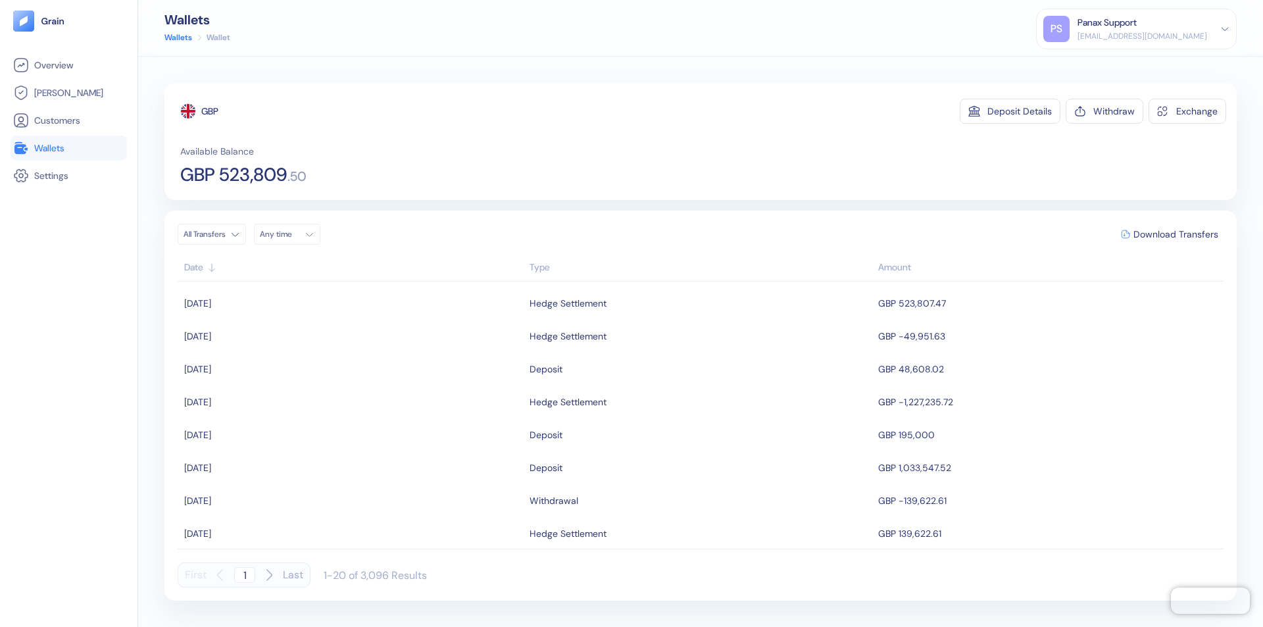
click at [291, 234] on div "Any time" at bounding box center [279, 234] width 39 height 11
click at [337, 302] on button "3" at bounding box center [337, 302] width 16 height 16
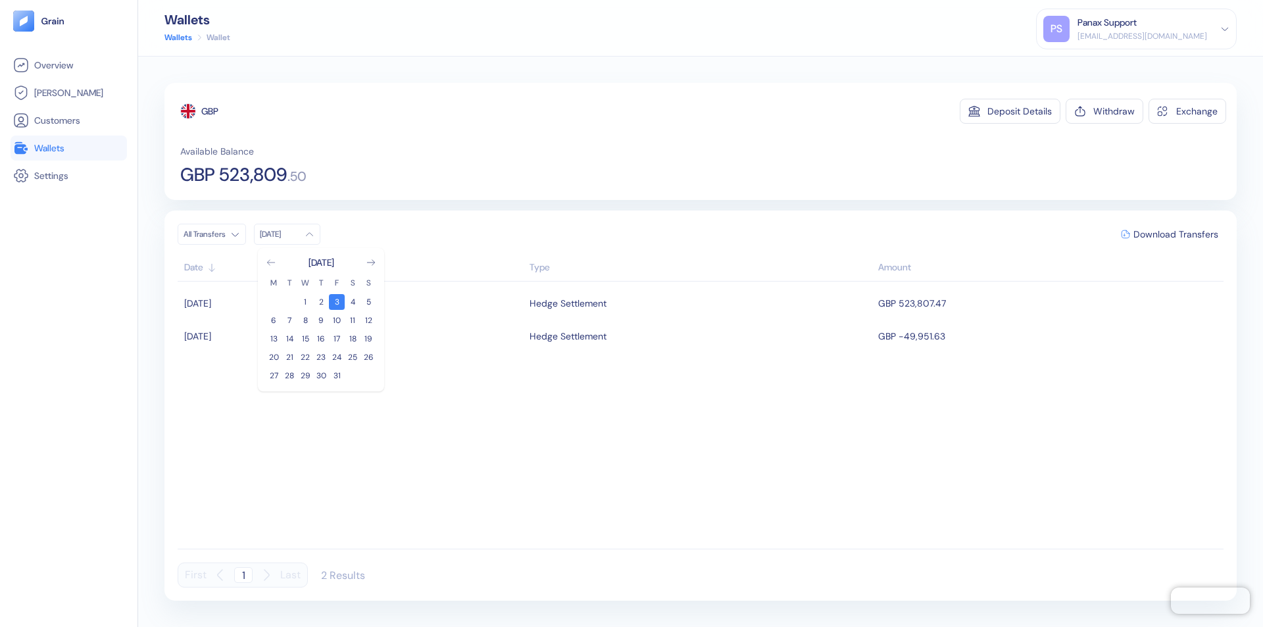
click at [271, 262] on icon "Go to previous month" at bounding box center [270, 262] width 7 height 5
click at [305, 302] on button "3" at bounding box center [305, 302] width 16 height 16
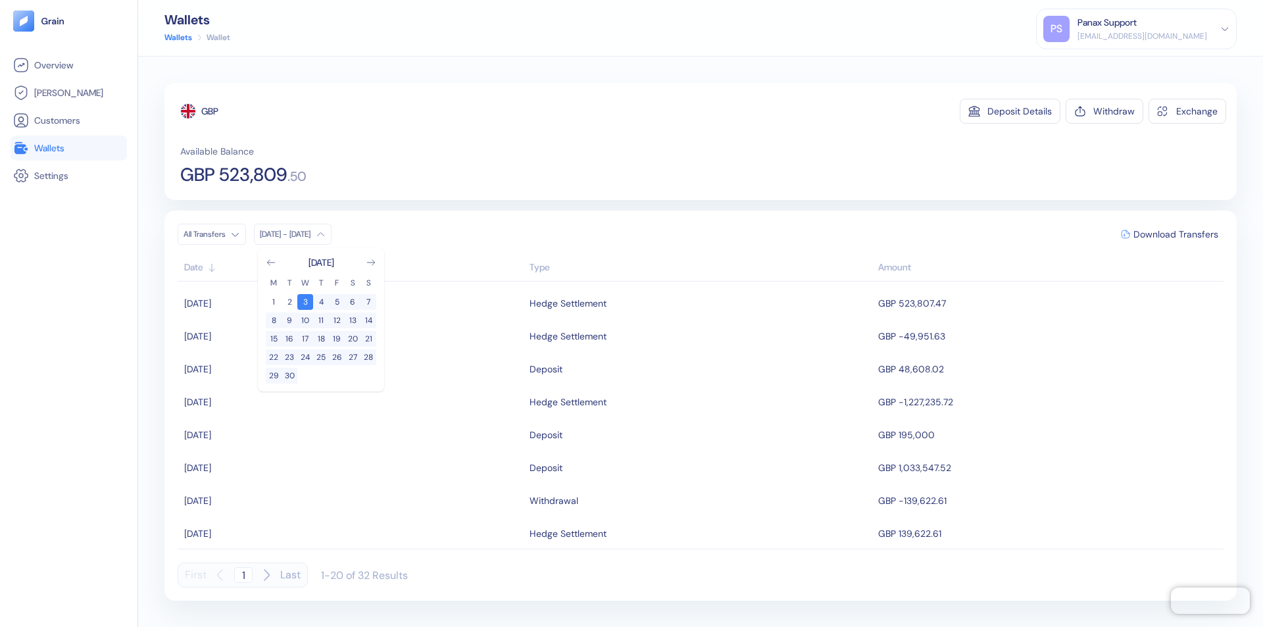
click at [211, 111] on div "GBP" at bounding box center [209, 111] width 17 height 13
click at [1176, 234] on span "Download Transfers" at bounding box center [1176, 234] width 85 height 9
click at [1137, 29] on div "Panax Support" at bounding box center [1107, 23] width 59 height 14
click at [1097, 65] on div "Sign Out" at bounding box center [1079, 66] width 36 height 14
